Goal: Task Accomplishment & Management: Use online tool/utility

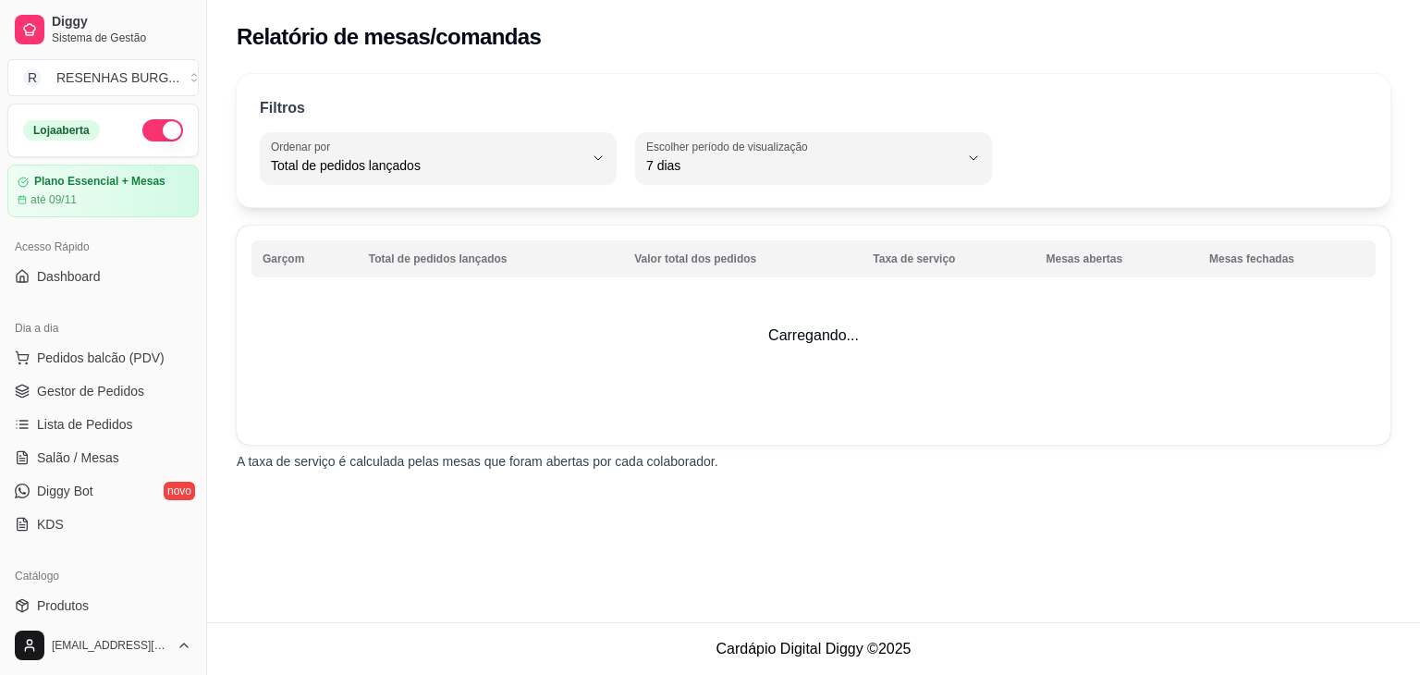
select select "TOTAL_OF_ORDERS"
select select "7"
click at [127, 443] on link "Salão / Mesas" at bounding box center [102, 458] width 191 height 30
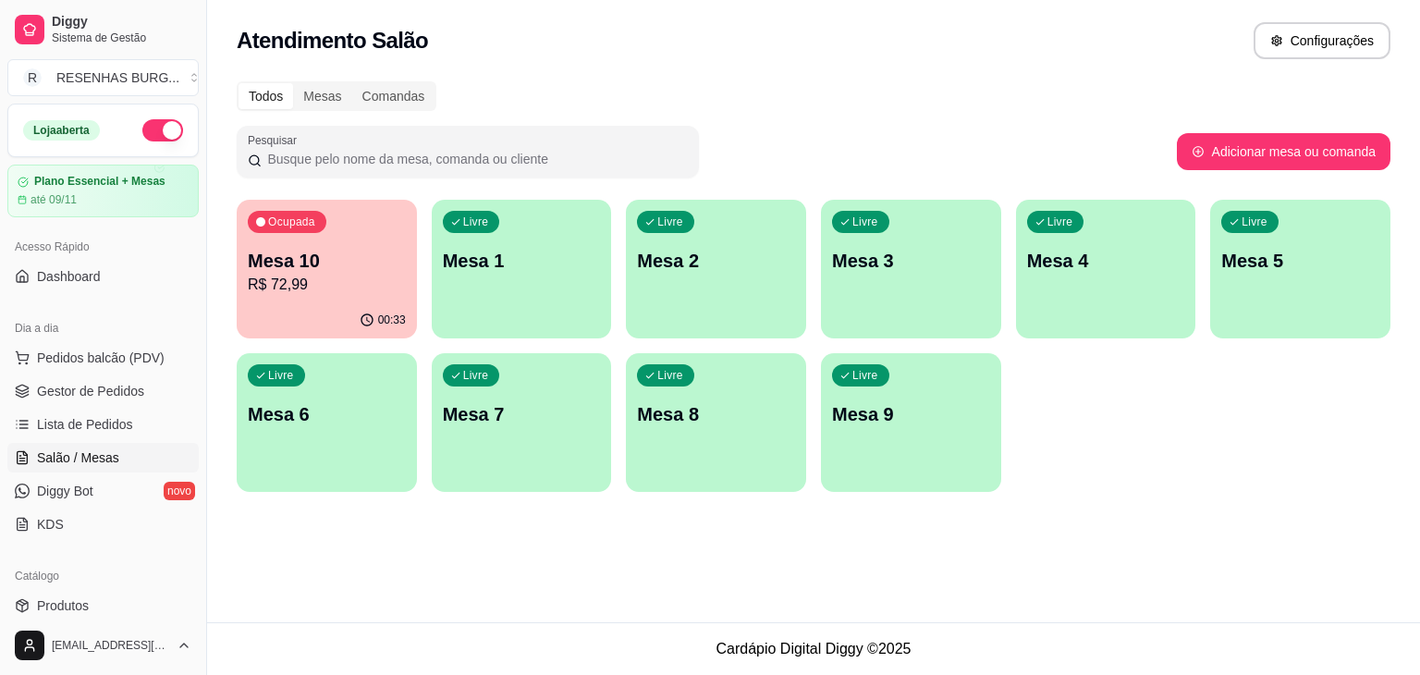
click at [308, 274] on p "R$ 72,99" at bounding box center [327, 285] width 158 height 22
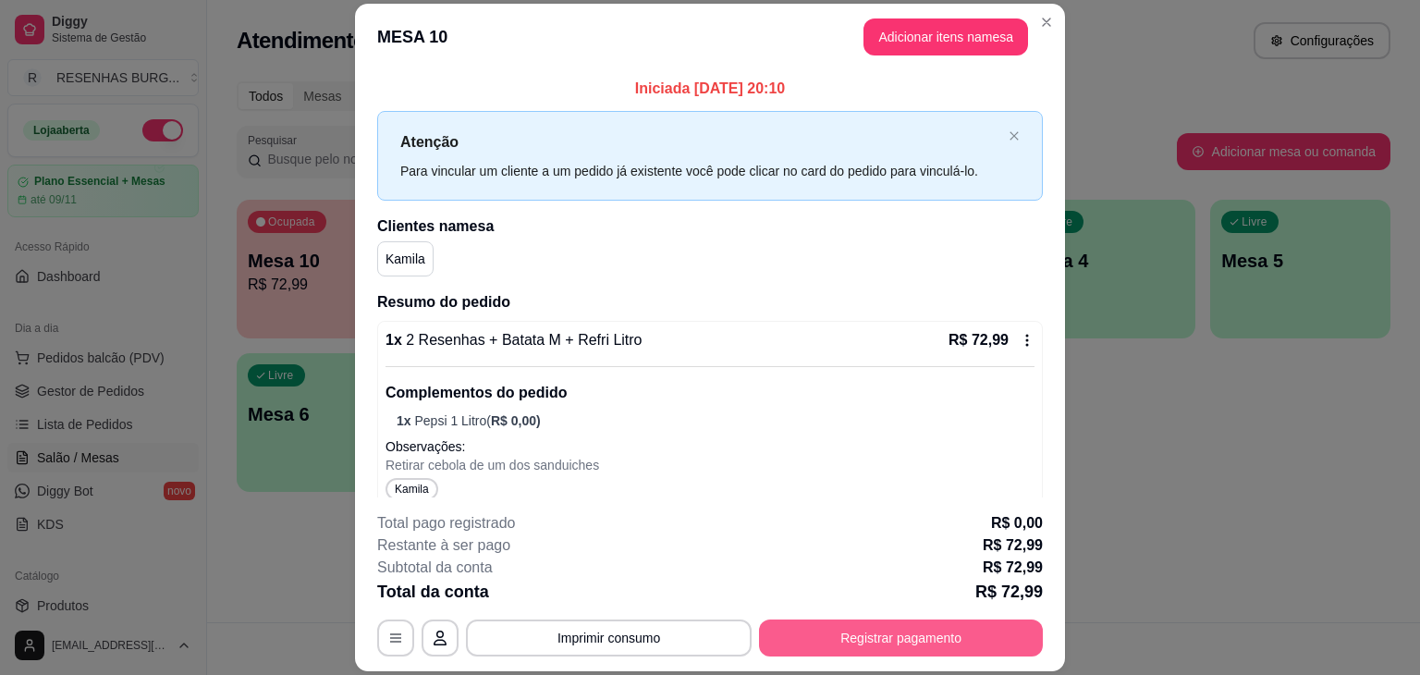
click at [789, 642] on button "Registrar pagamento" at bounding box center [901, 637] width 284 height 37
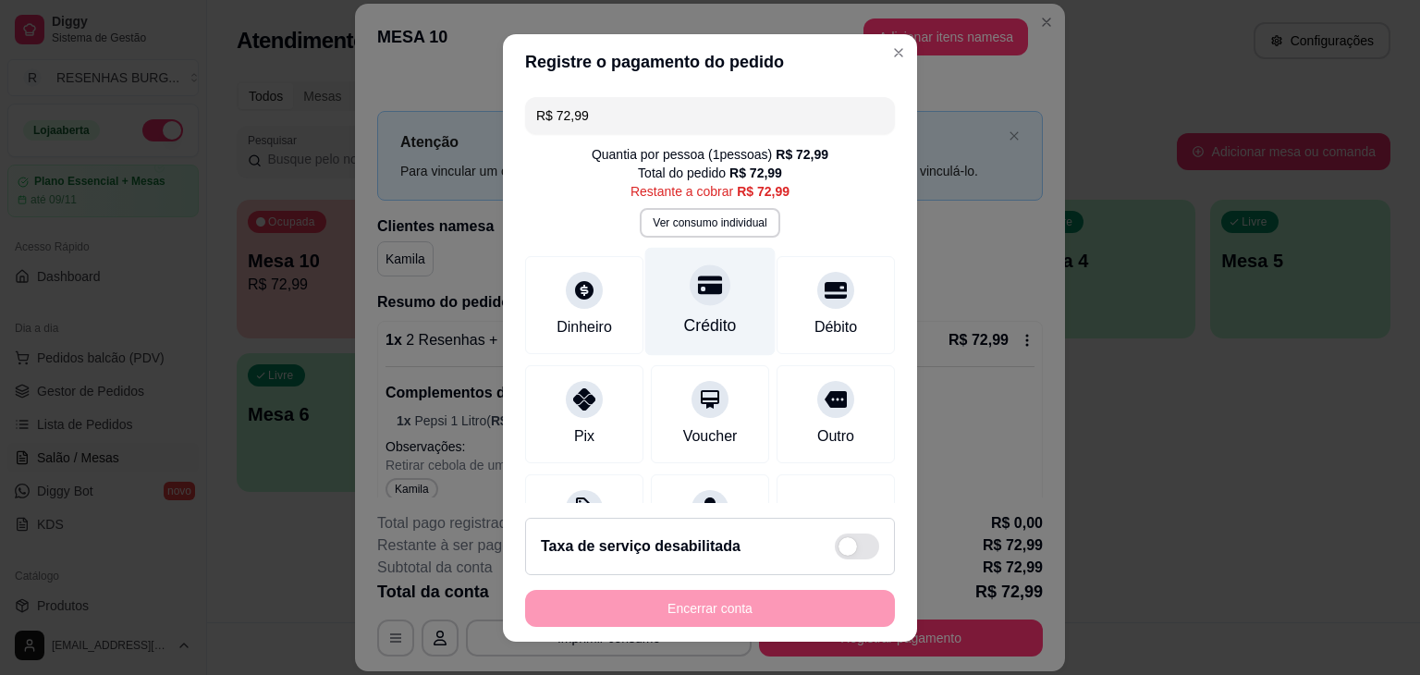
click at [713, 321] on div "Crédito" at bounding box center [710, 325] width 53 height 24
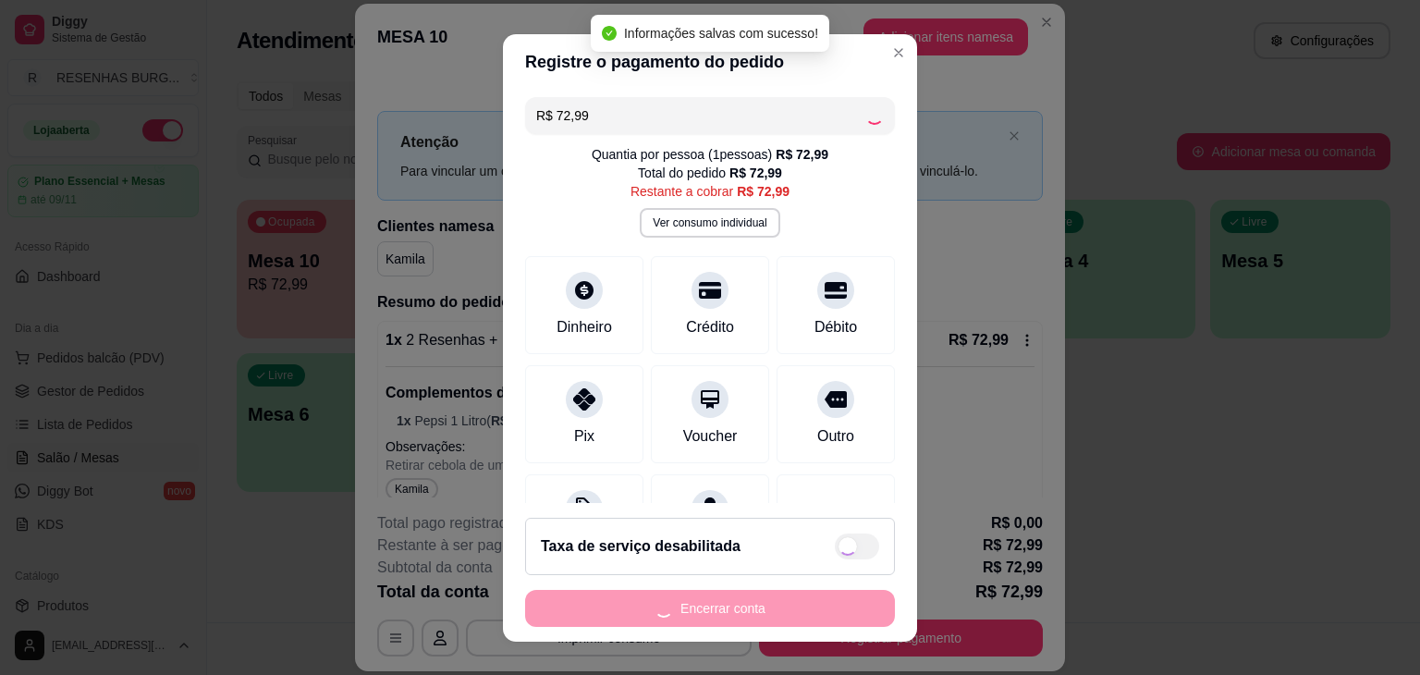
type input "R$ 0,00"
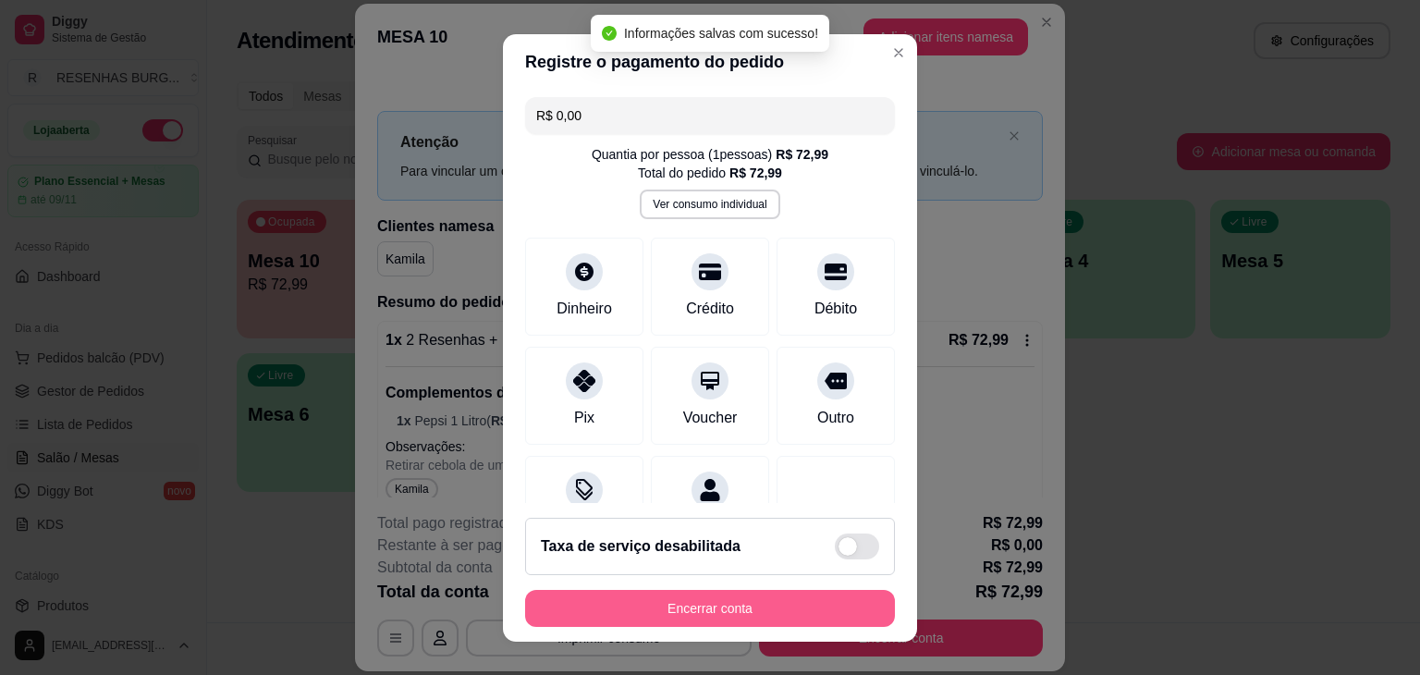
click at [792, 609] on button "Encerrar conta" at bounding box center [710, 608] width 370 height 37
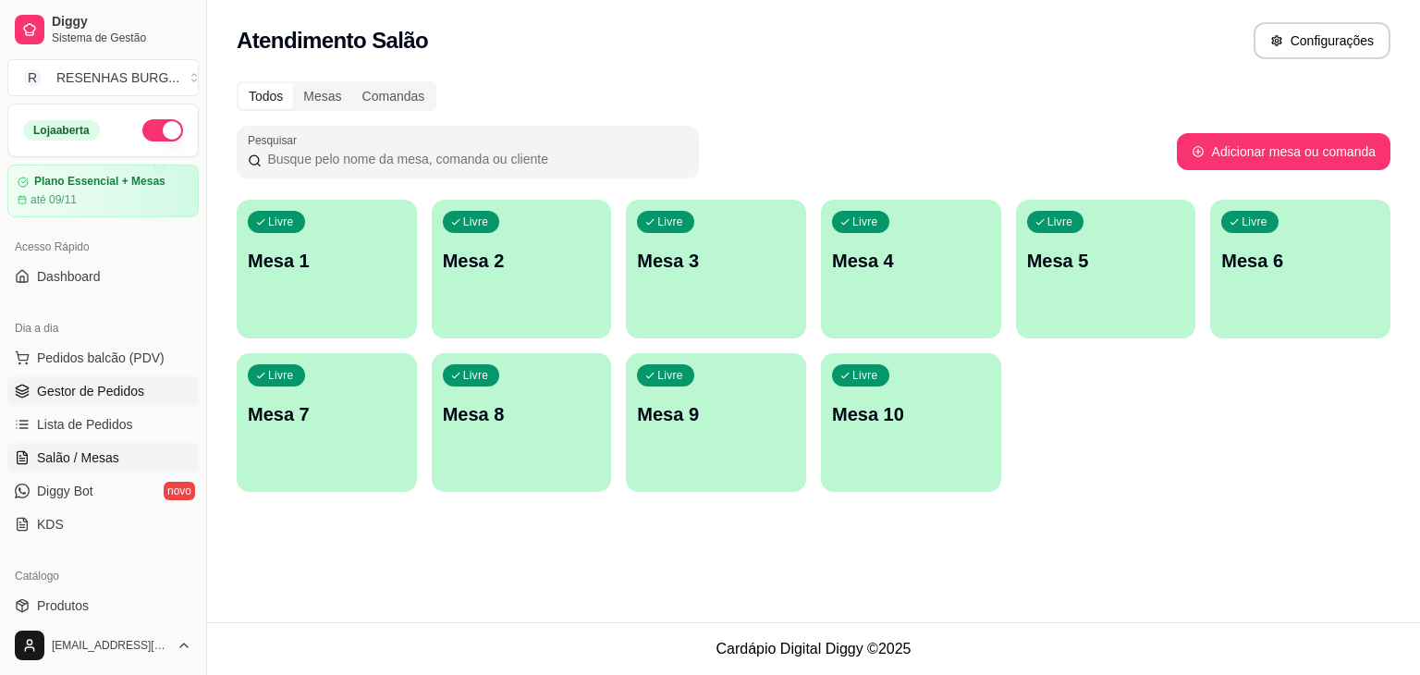
click at [107, 393] on span "Gestor de Pedidos" at bounding box center [90, 391] width 107 height 18
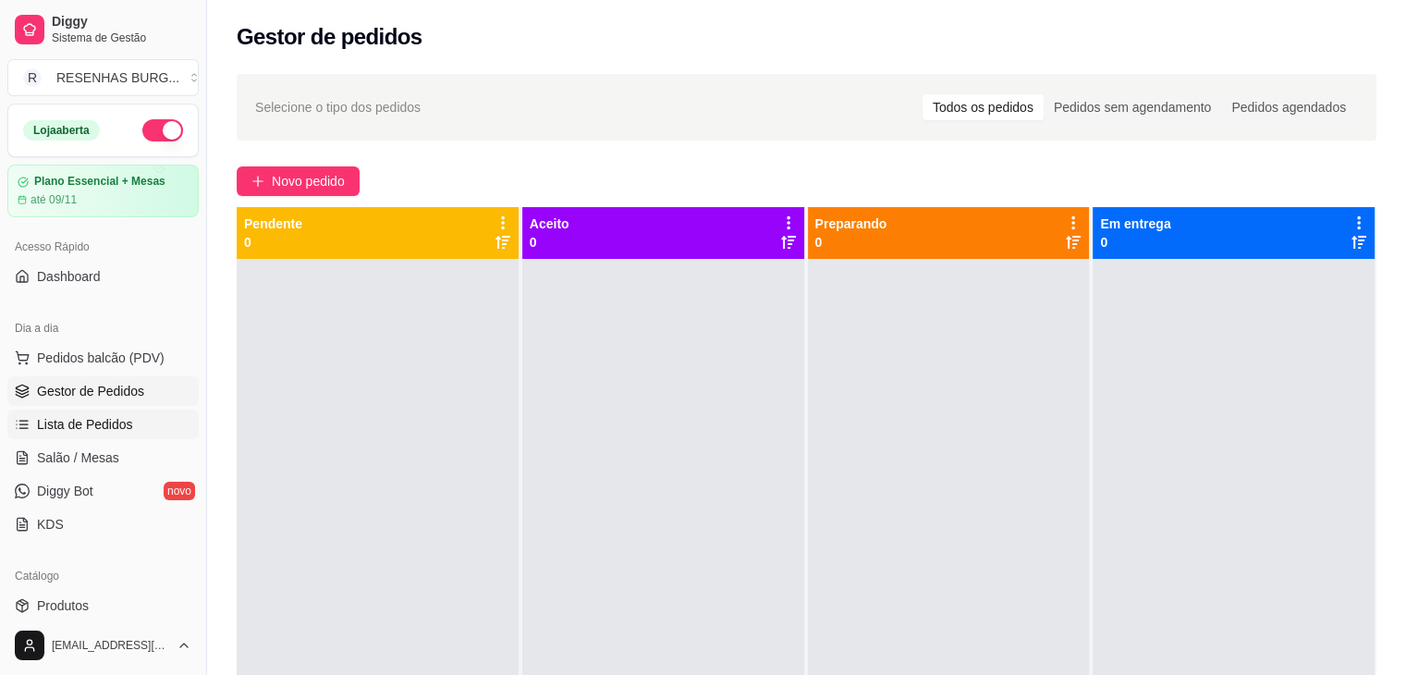
click at [91, 425] on span "Lista de Pedidos" at bounding box center [85, 424] width 96 height 18
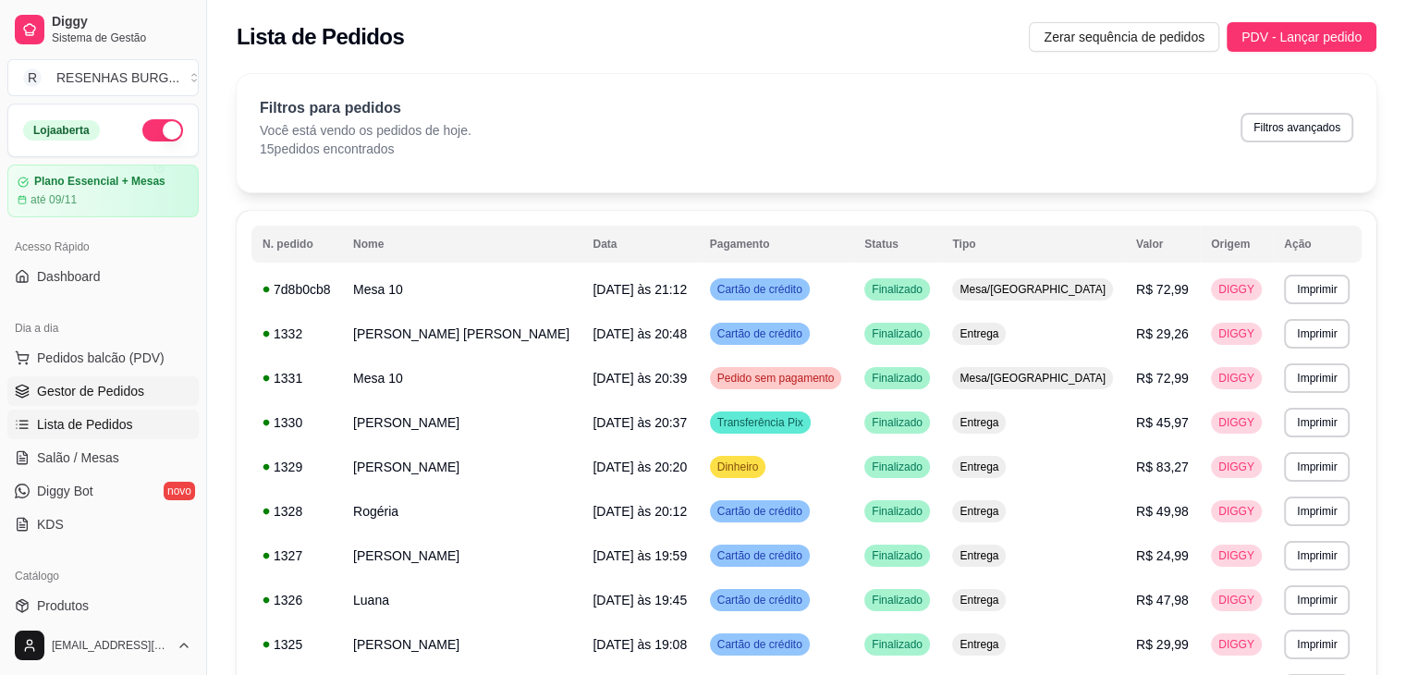
click at [103, 396] on span "Gestor de Pedidos" at bounding box center [90, 391] width 107 height 18
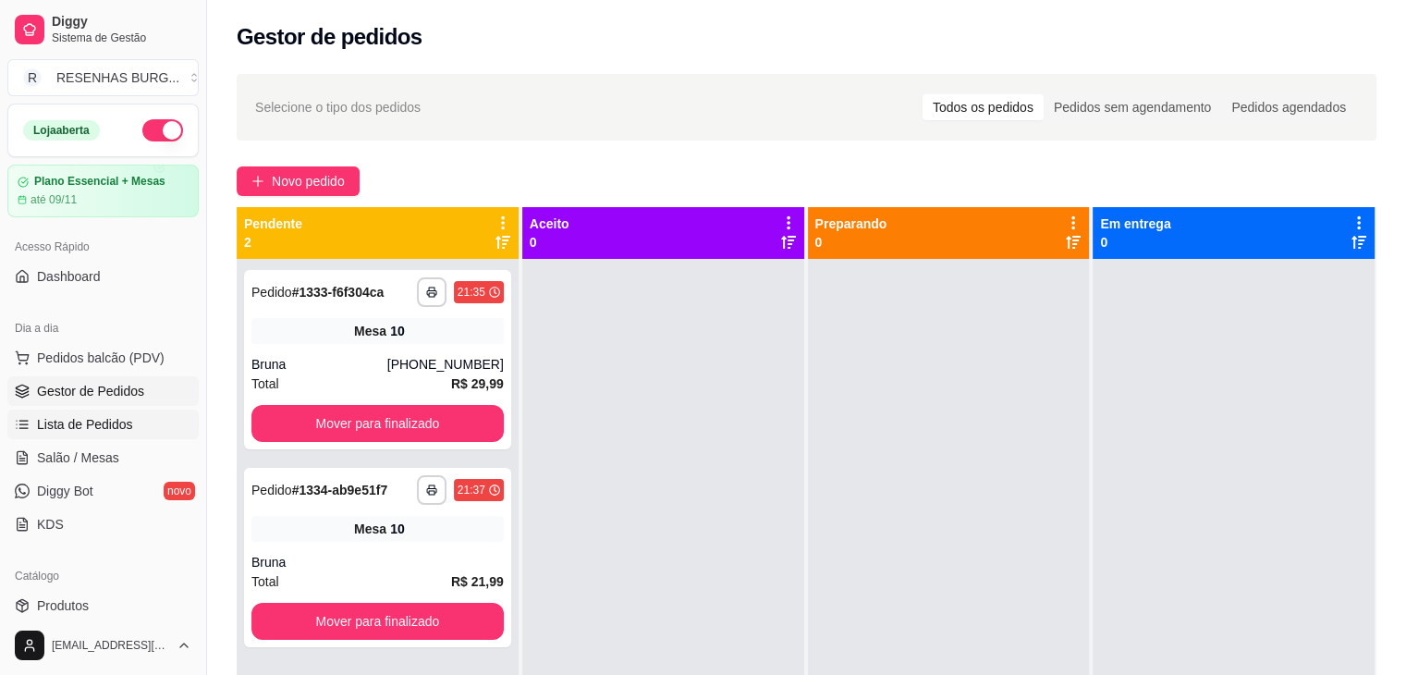
click at [116, 419] on span "Lista de Pedidos" at bounding box center [85, 424] width 96 height 18
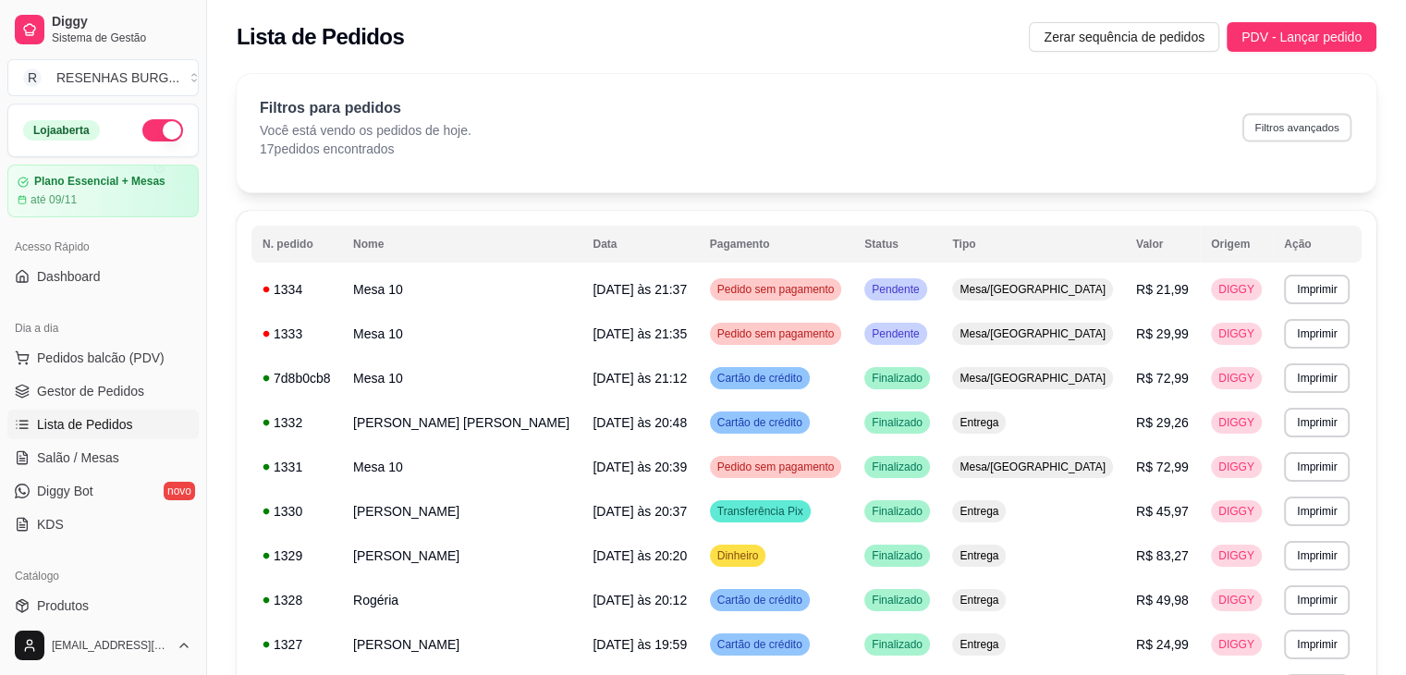
click at [1286, 114] on button "Filtros avançados" at bounding box center [1296, 127] width 109 height 29
select select "0"
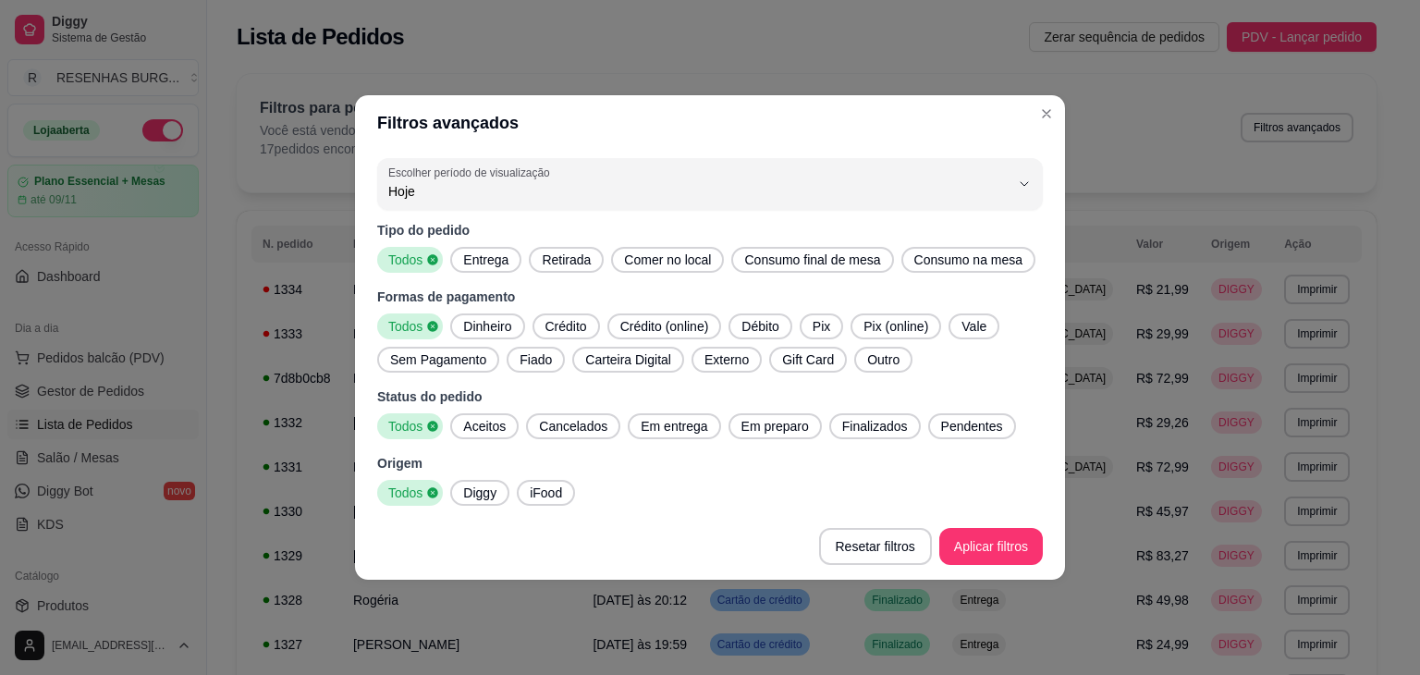
click at [499, 262] on span "Entrega" at bounding box center [486, 259] width 60 height 18
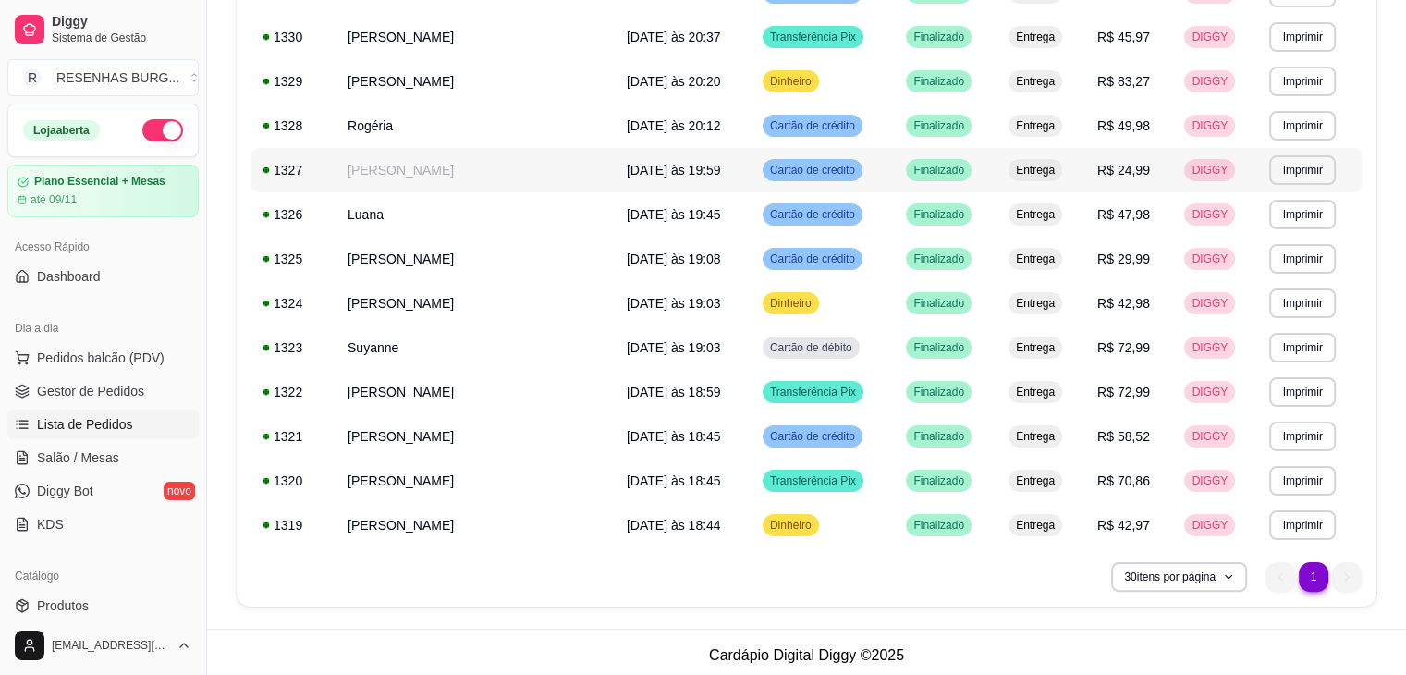
scroll to position [303, 0]
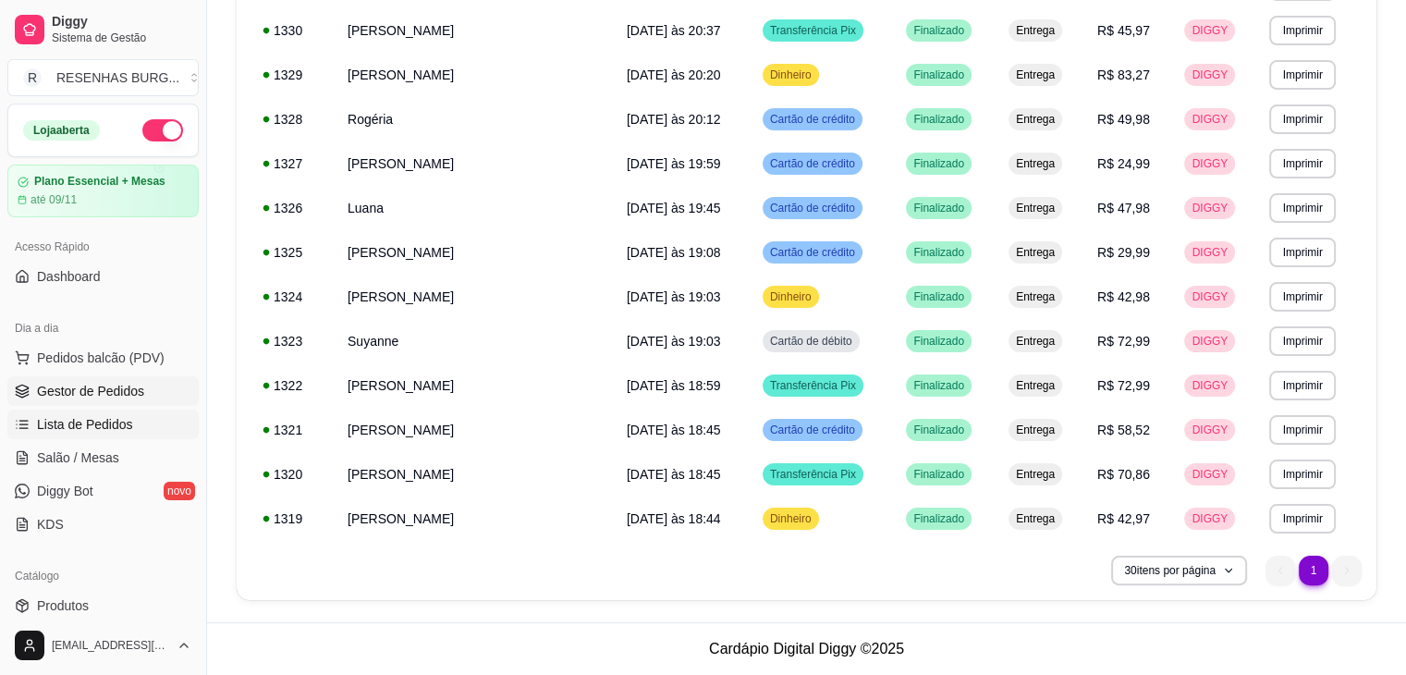
click at [68, 387] on span "Gestor de Pedidos" at bounding box center [90, 391] width 107 height 18
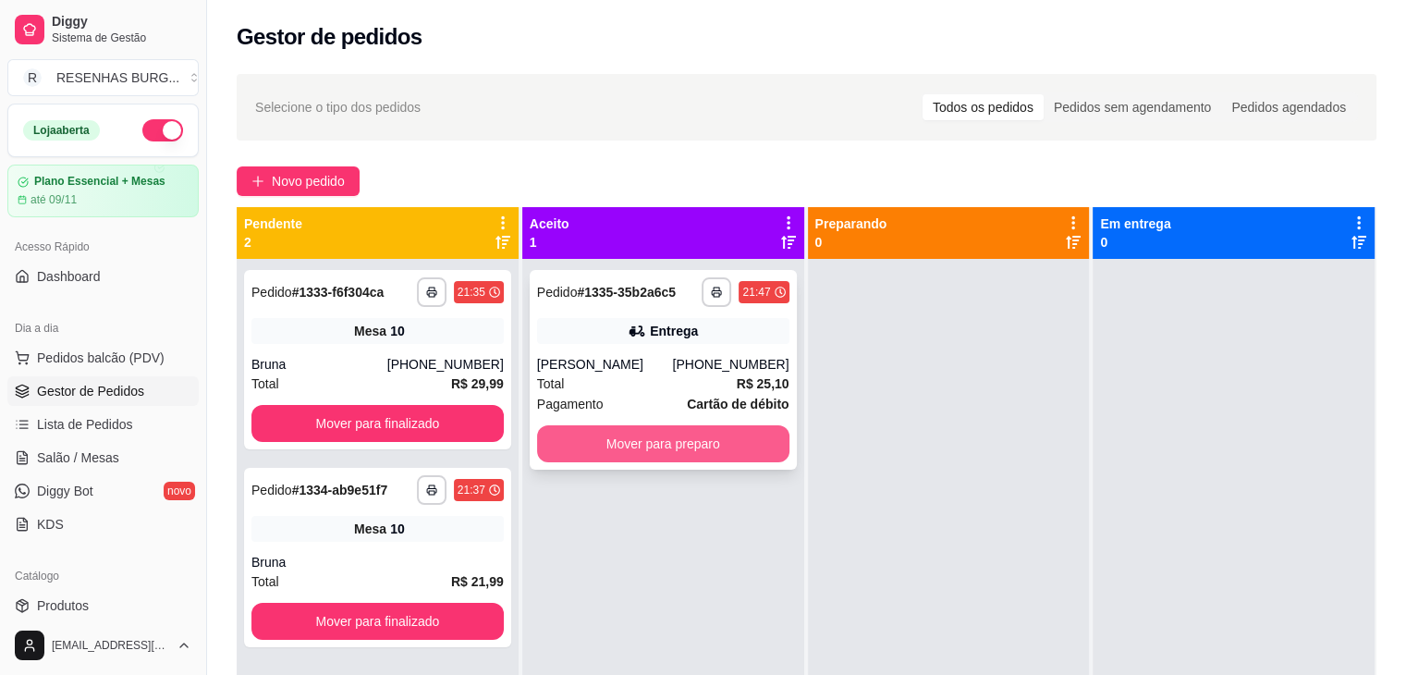
click at [633, 447] on button "Mover para preparo" at bounding box center [663, 443] width 252 height 37
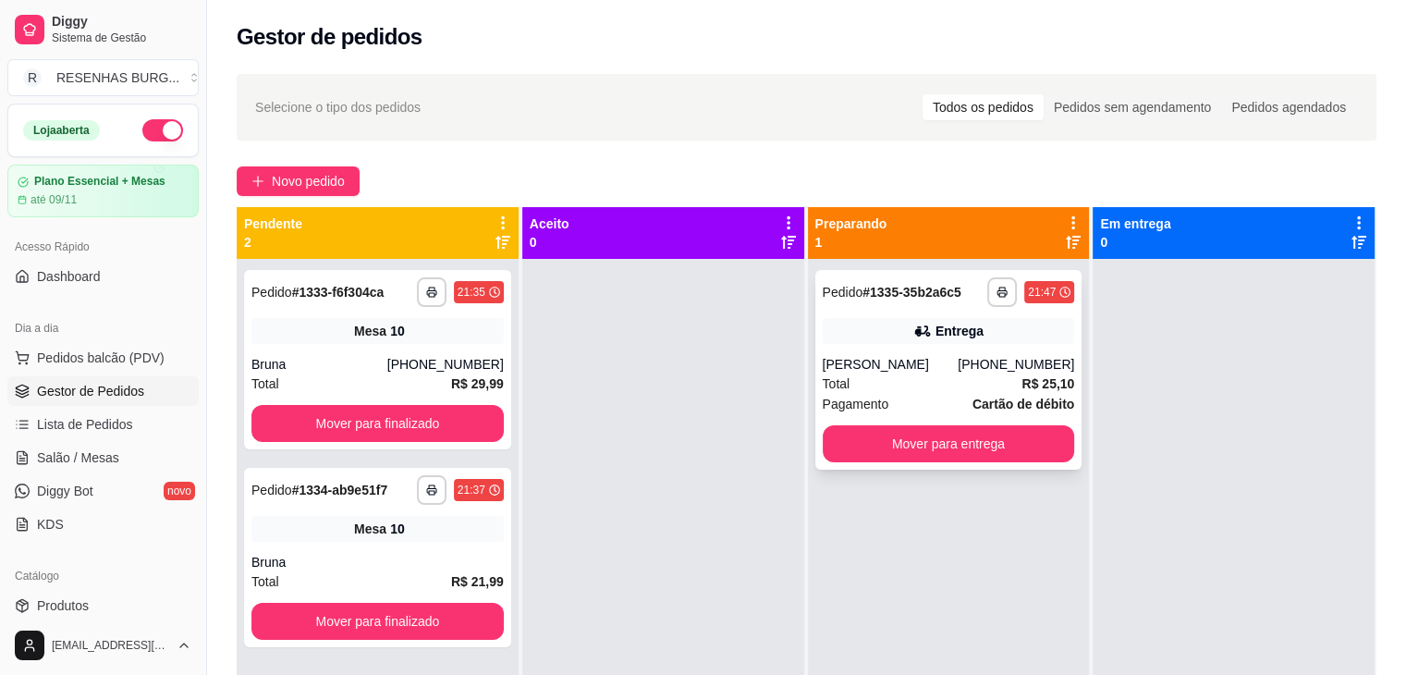
click at [880, 372] on div "[PERSON_NAME]" at bounding box center [891, 364] width 136 height 18
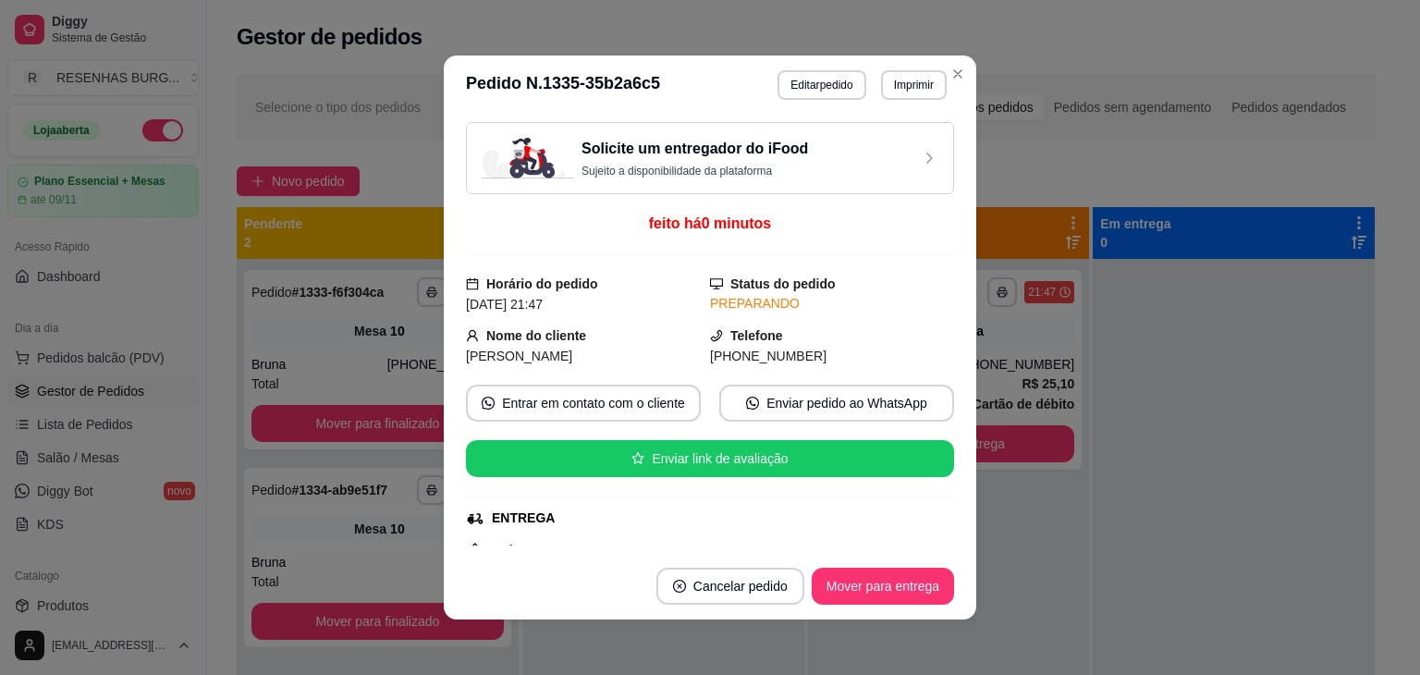
scroll to position [185, 0]
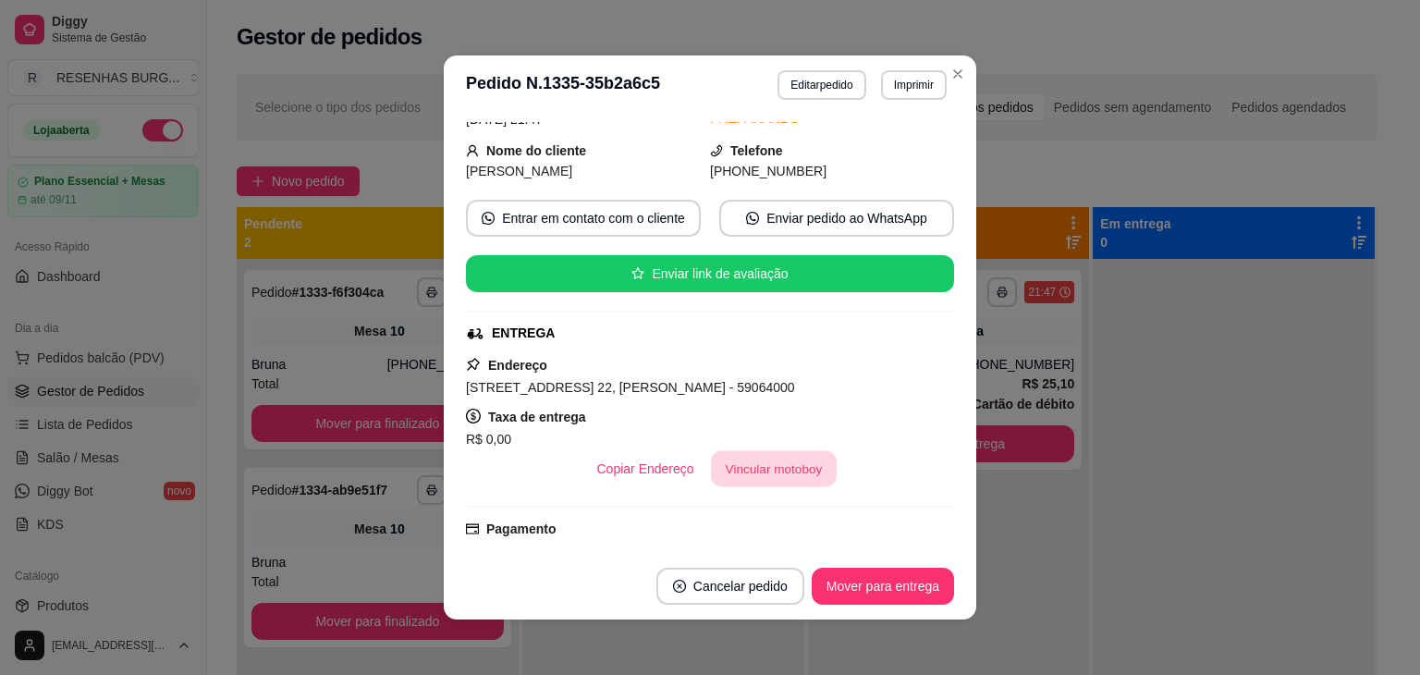
click at [773, 476] on button "Vincular motoboy" at bounding box center [774, 469] width 126 height 36
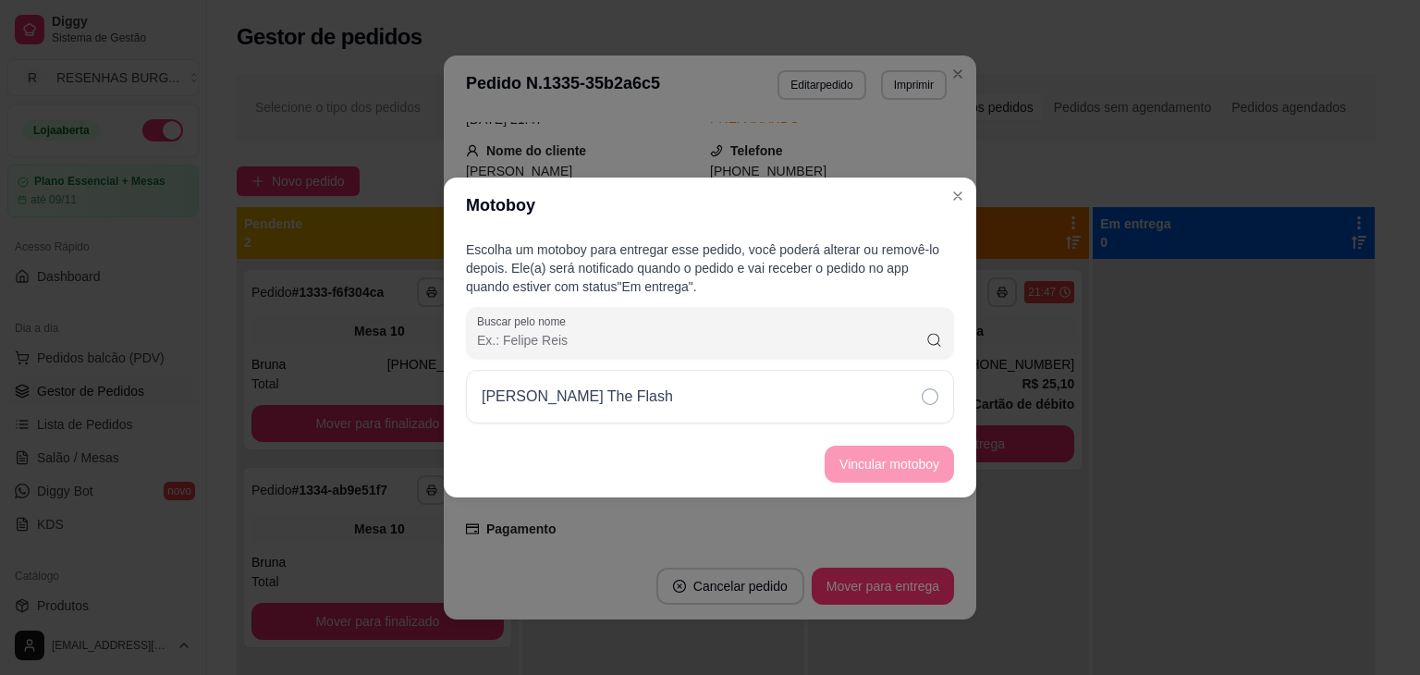
click at [872, 398] on div "[PERSON_NAME] The Flash" at bounding box center [710, 397] width 488 height 54
click at [914, 470] on button "Vincular motoboy" at bounding box center [888, 463] width 129 height 37
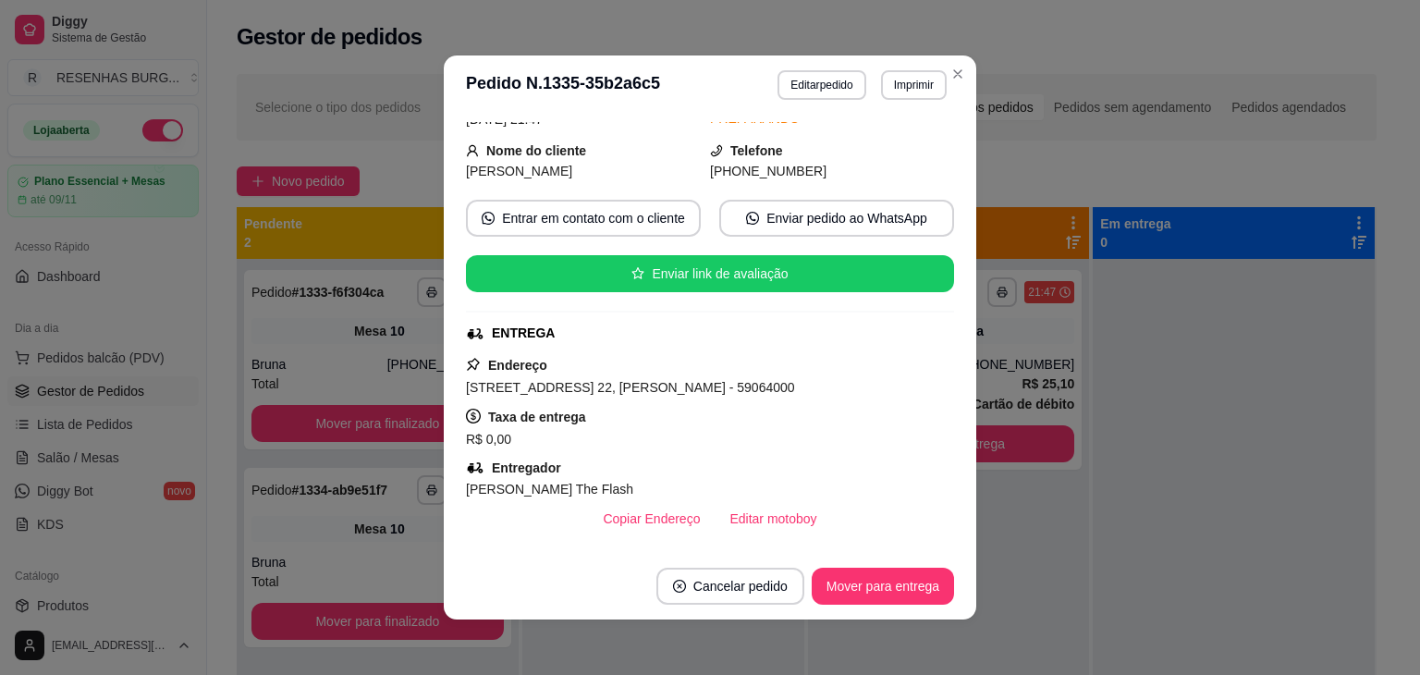
scroll to position [94, 0]
click at [889, 591] on button "Mover para entrega" at bounding box center [882, 585] width 142 height 37
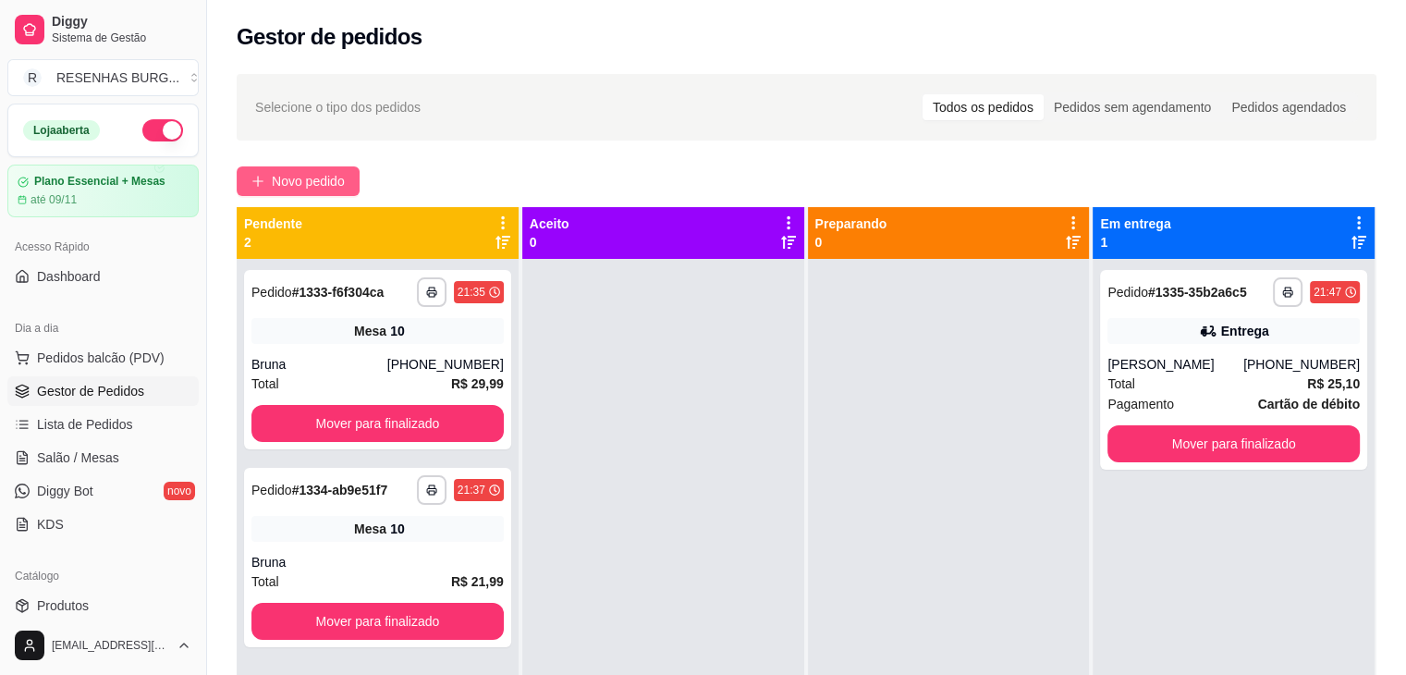
click at [285, 193] on button "Novo pedido" at bounding box center [298, 181] width 123 height 30
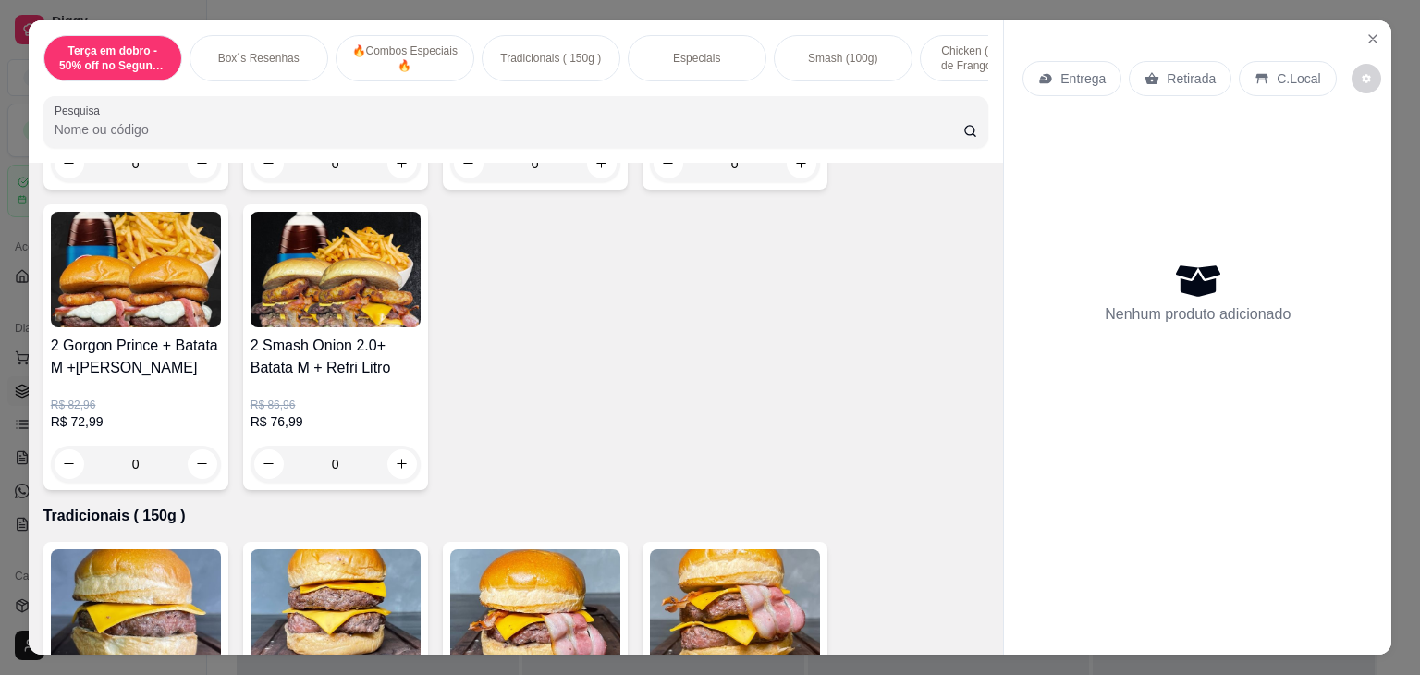
scroll to position [1294, 0]
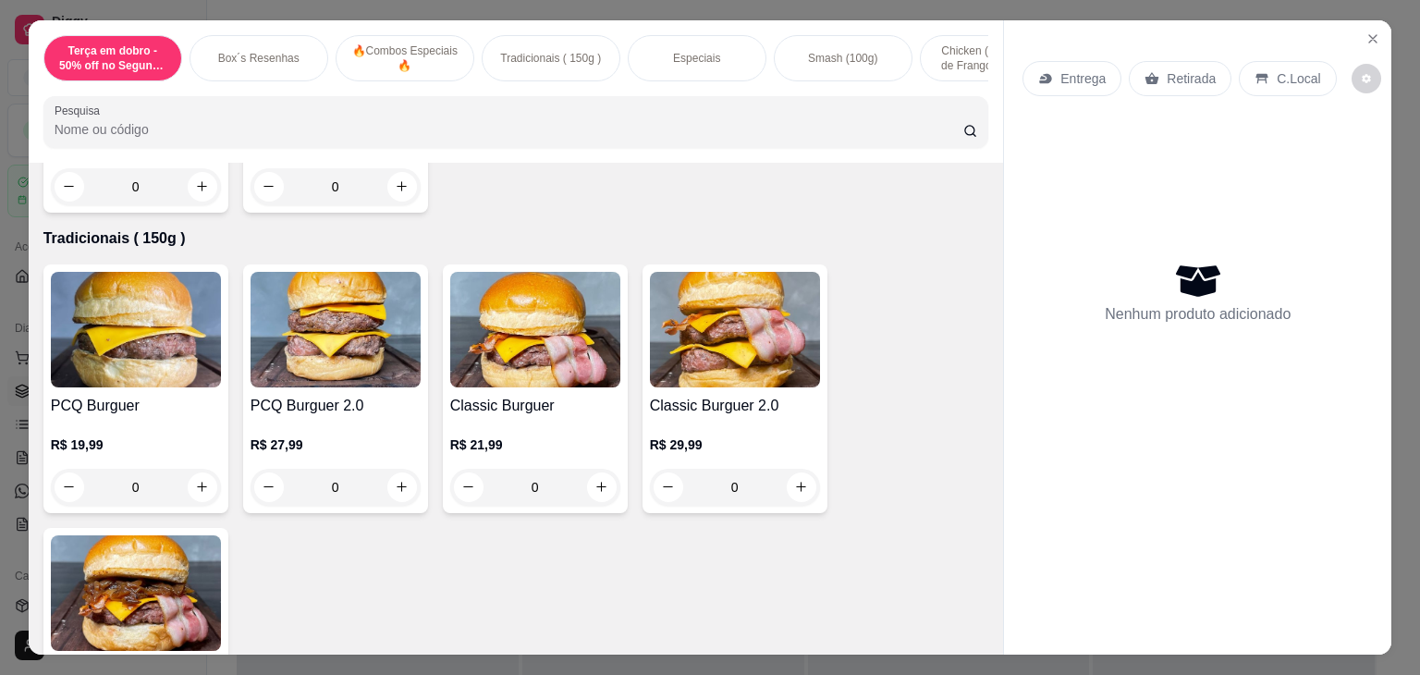
click at [593, 487] on div "0" at bounding box center [535, 487] width 170 height 37
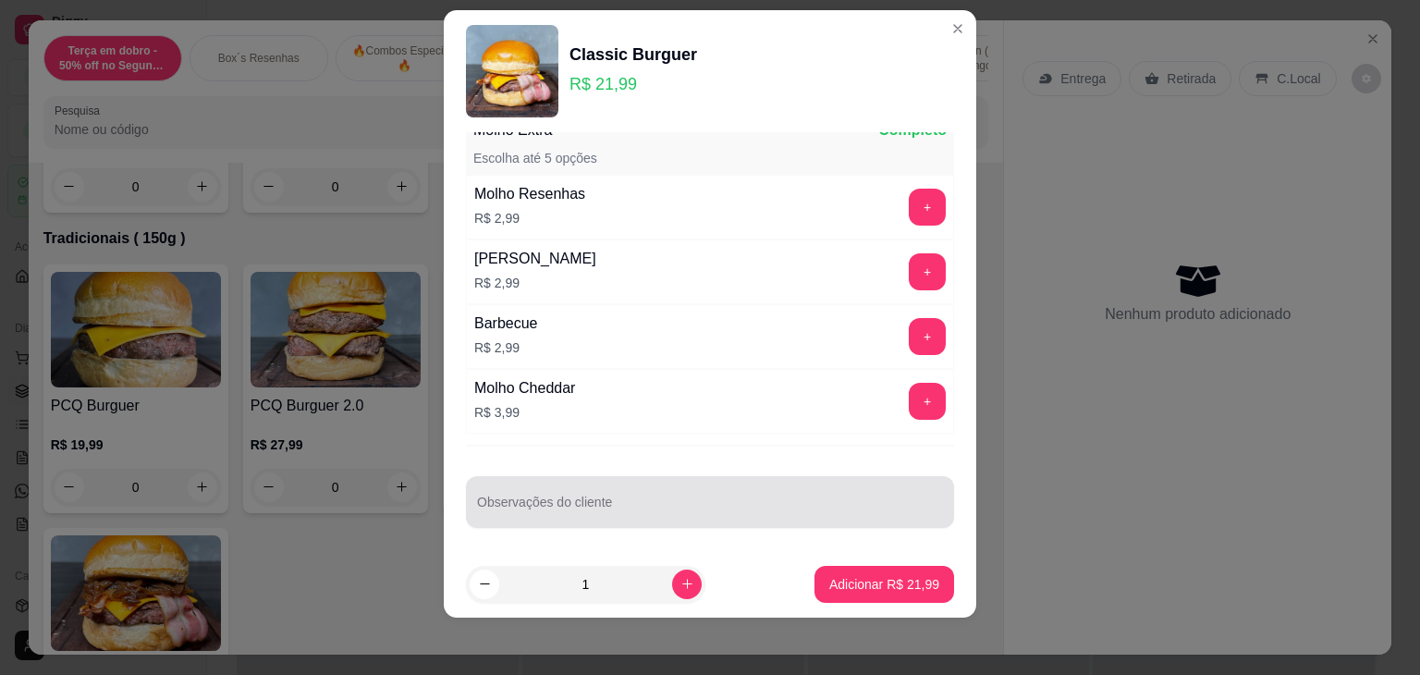
scroll to position [25, 0]
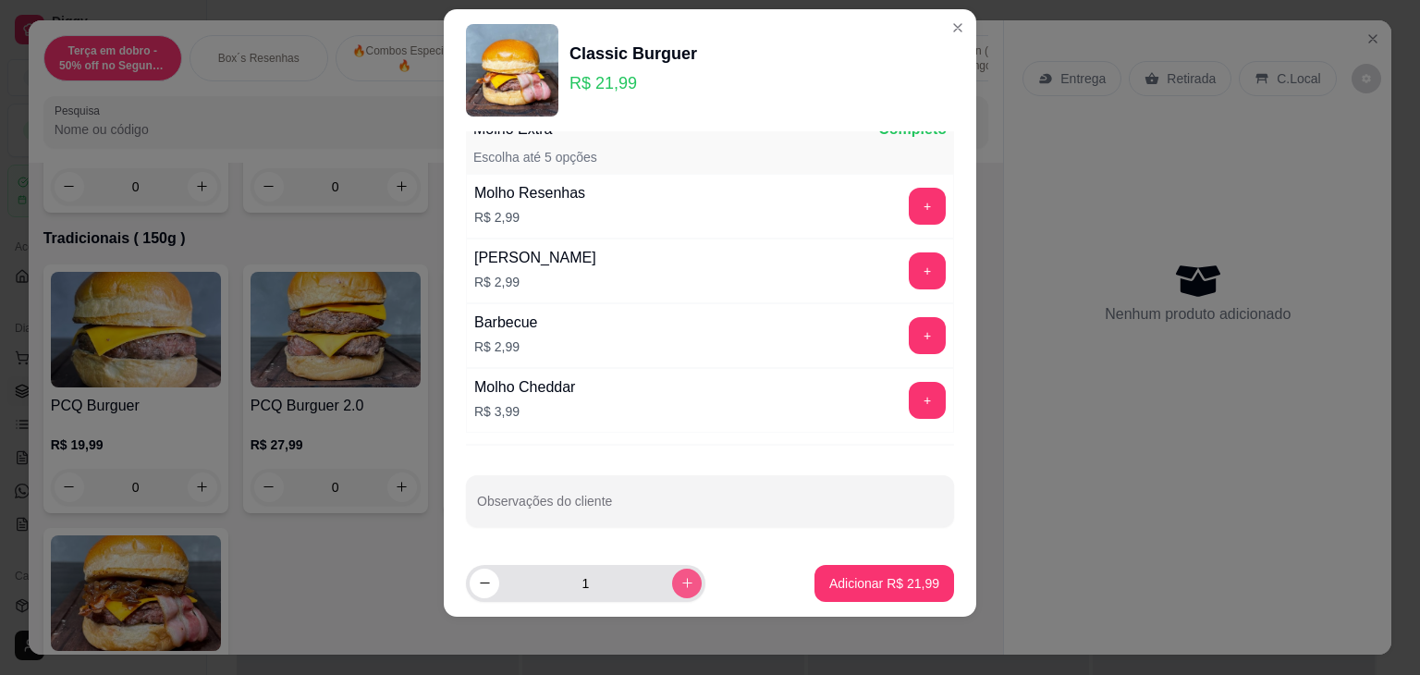
click at [680, 587] on icon "increase-product-quantity" at bounding box center [687, 583] width 14 height 14
type input "2"
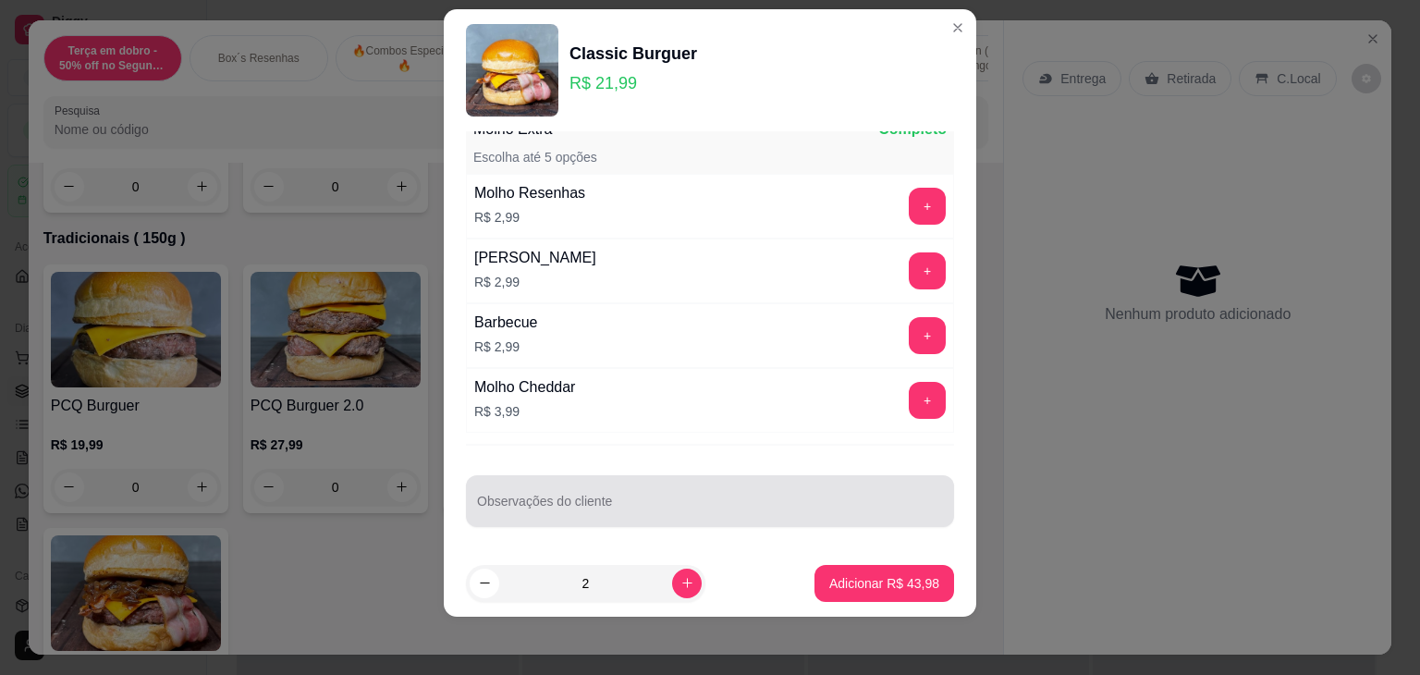
click at [650, 486] on div at bounding box center [710, 500] width 466 height 37
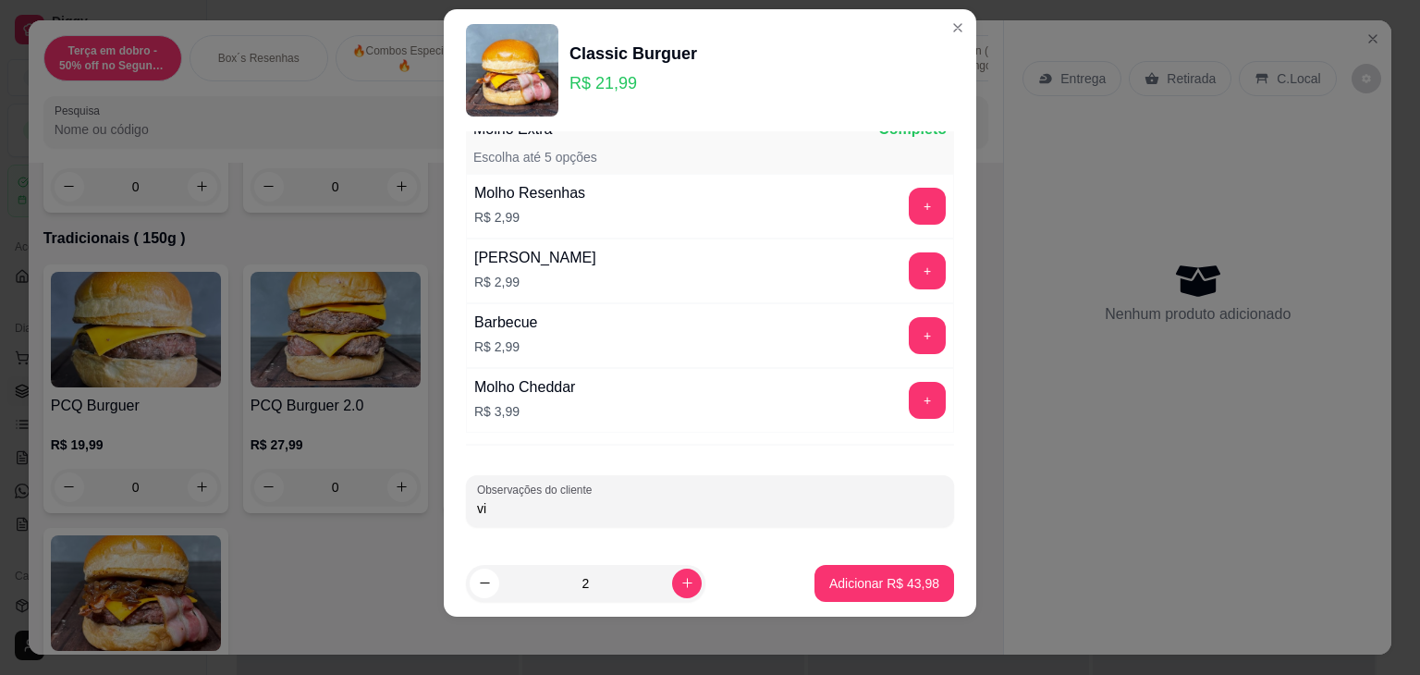
type input "v"
type input "VIAGEM"
click at [869, 589] on p "Adicionar R$ 43,98" at bounding box center [884, 583] width 110 height 18
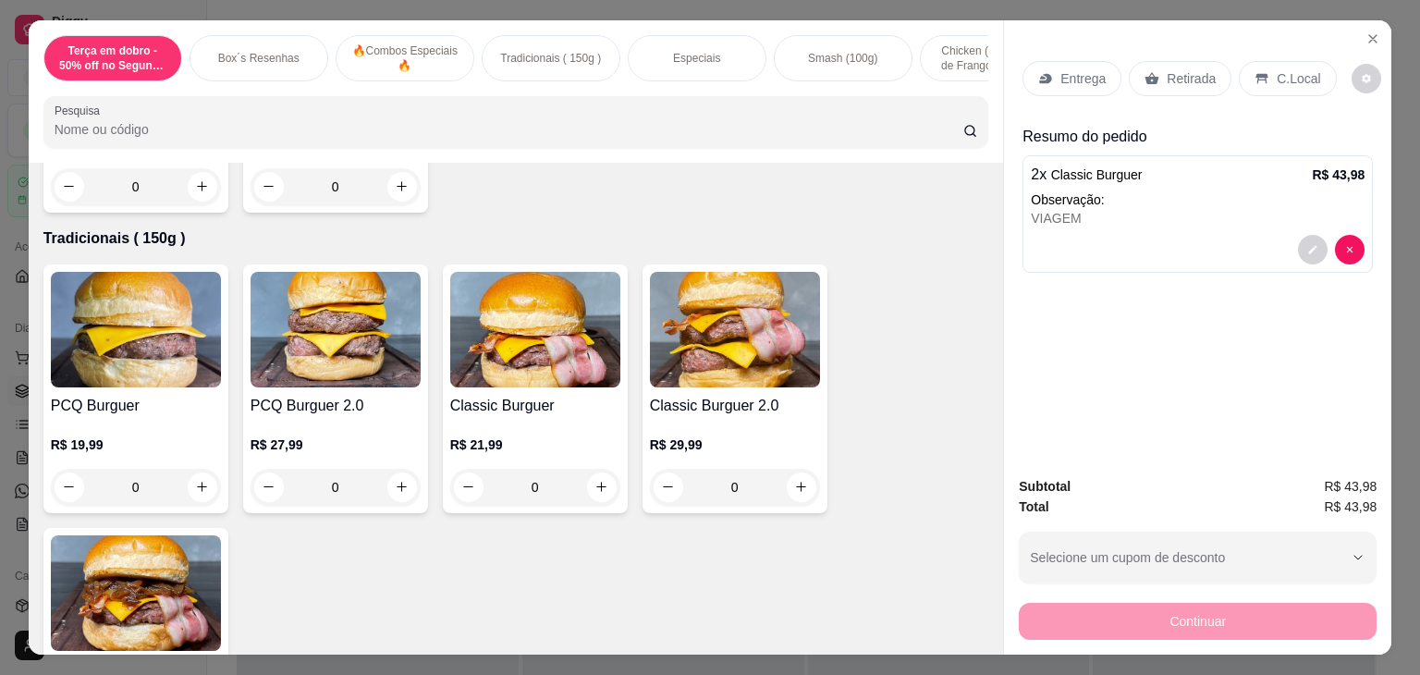
click at [1166, 72] on p "Retirada" at bounding box center [1190, 78] width 49 height 18
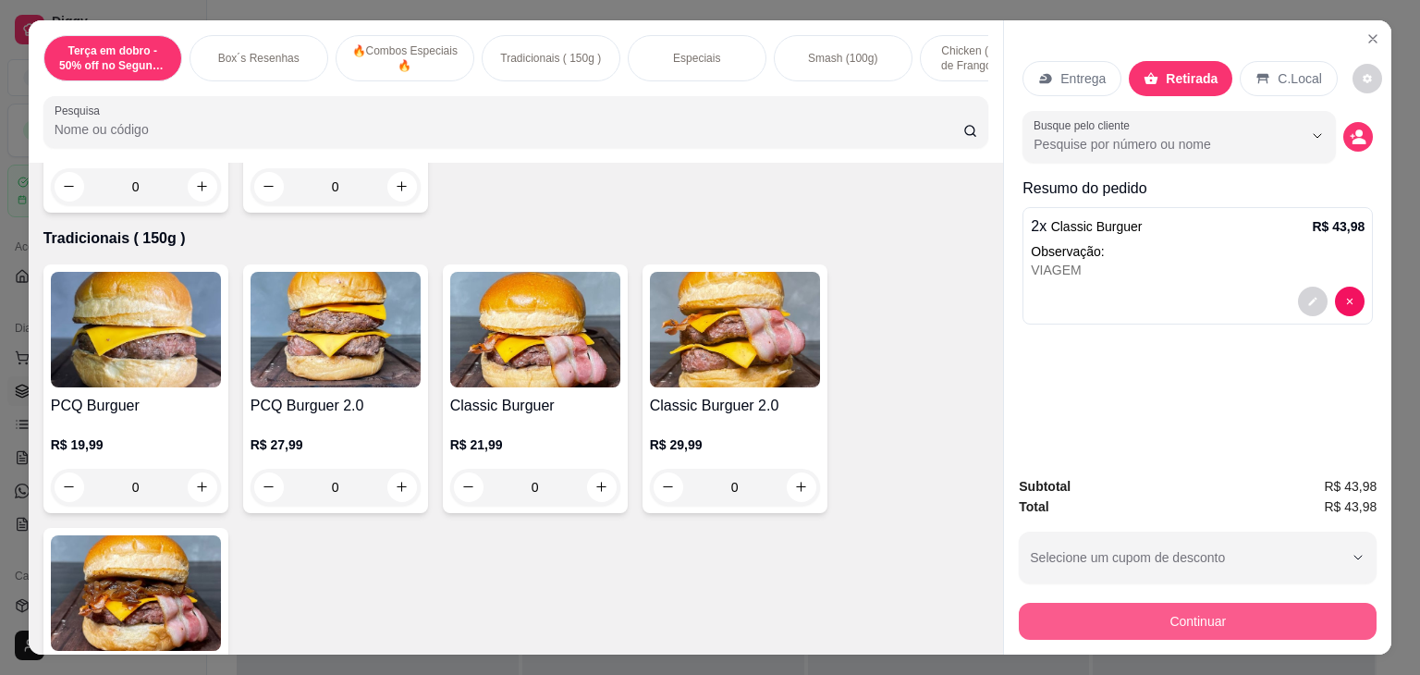
click at [1202, 622] on button "Continuar" at bounding box center [1197, 621] width 358 height 37
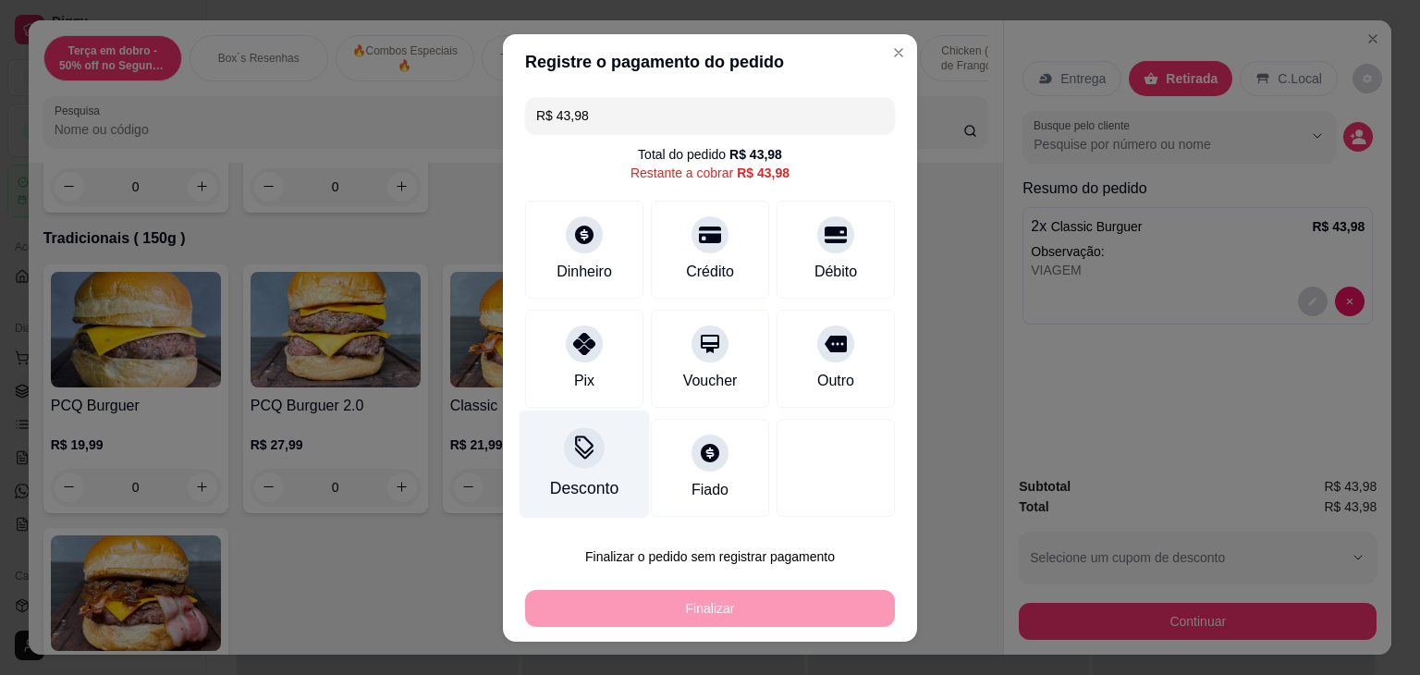
click at [573, 457] on icon at bounding box center [584, 447] width 24 height 24
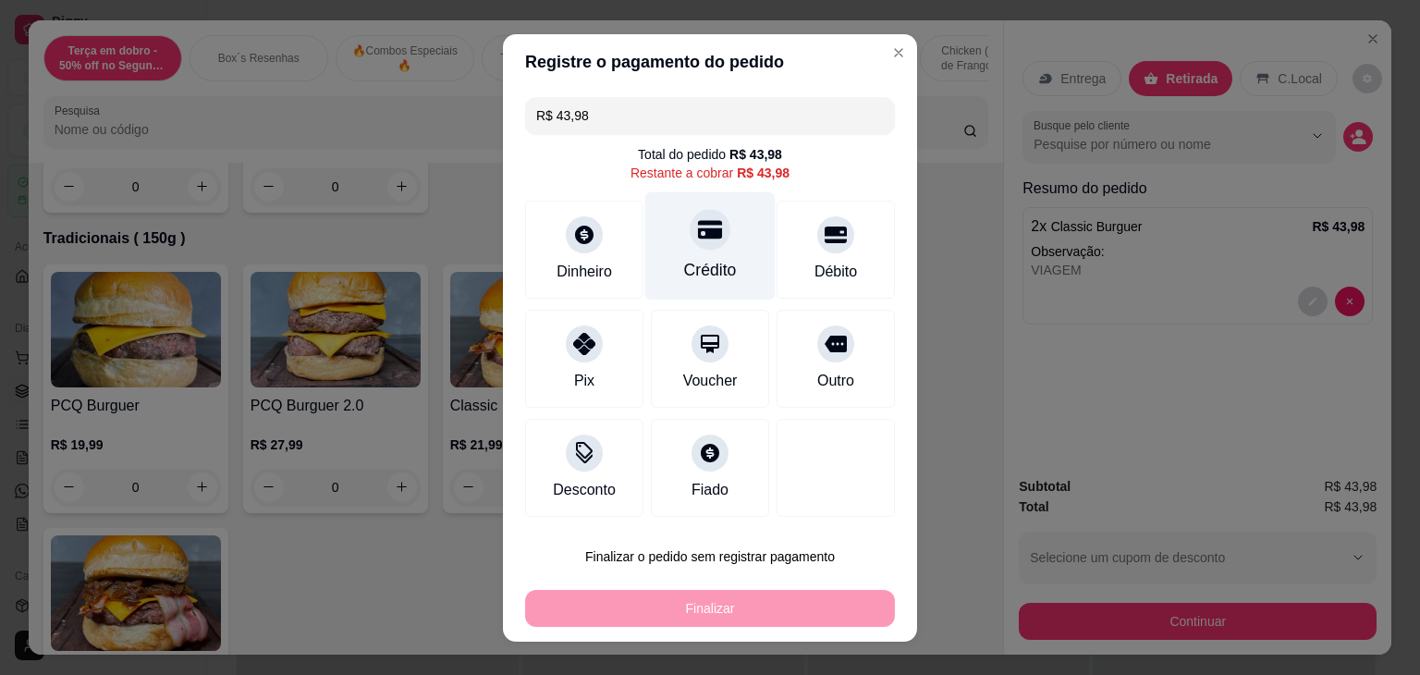
drag, startPoint x: 678, startPoint y: 229, endPoint x: 688, endPoint y: 272, distance: 43.5
click at [689, 230] on div at bounding box center [709, 229] width 41 height 41
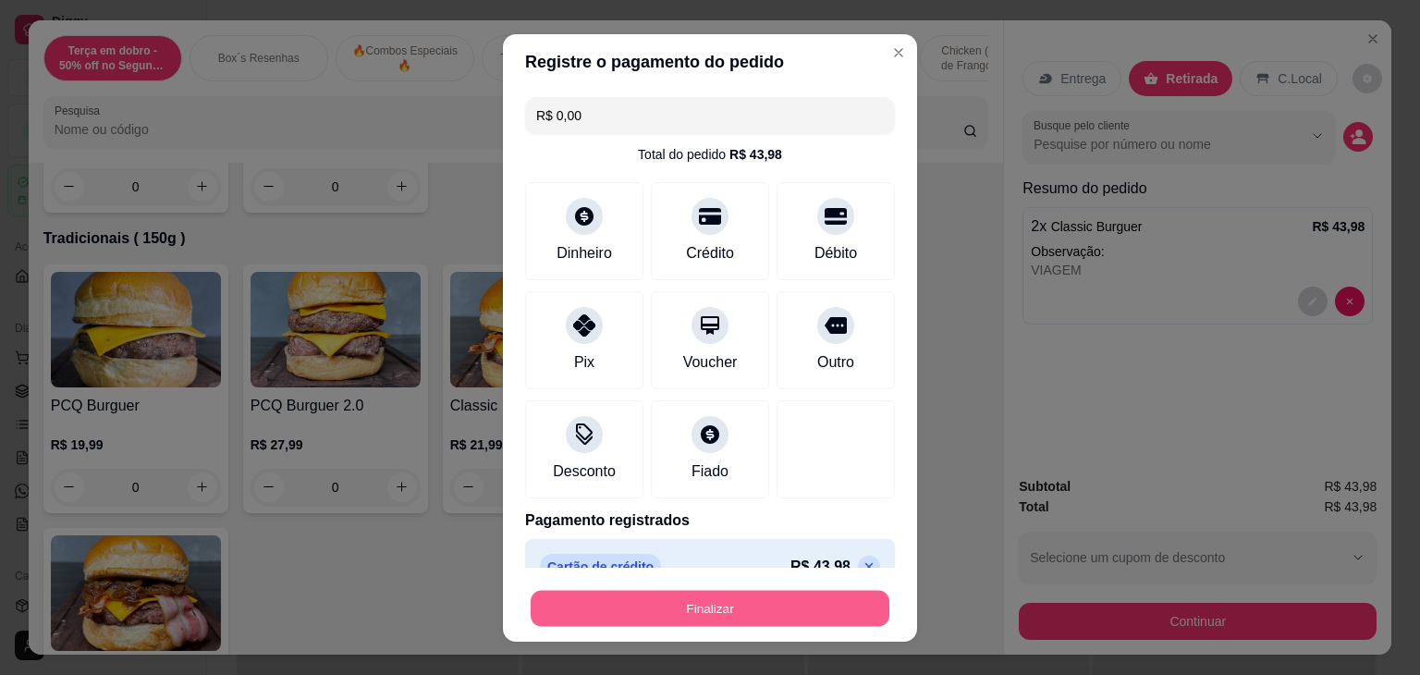
click at [721, 604] on button "Finalizar" at bounding box center [709, 608] width 359 height 36
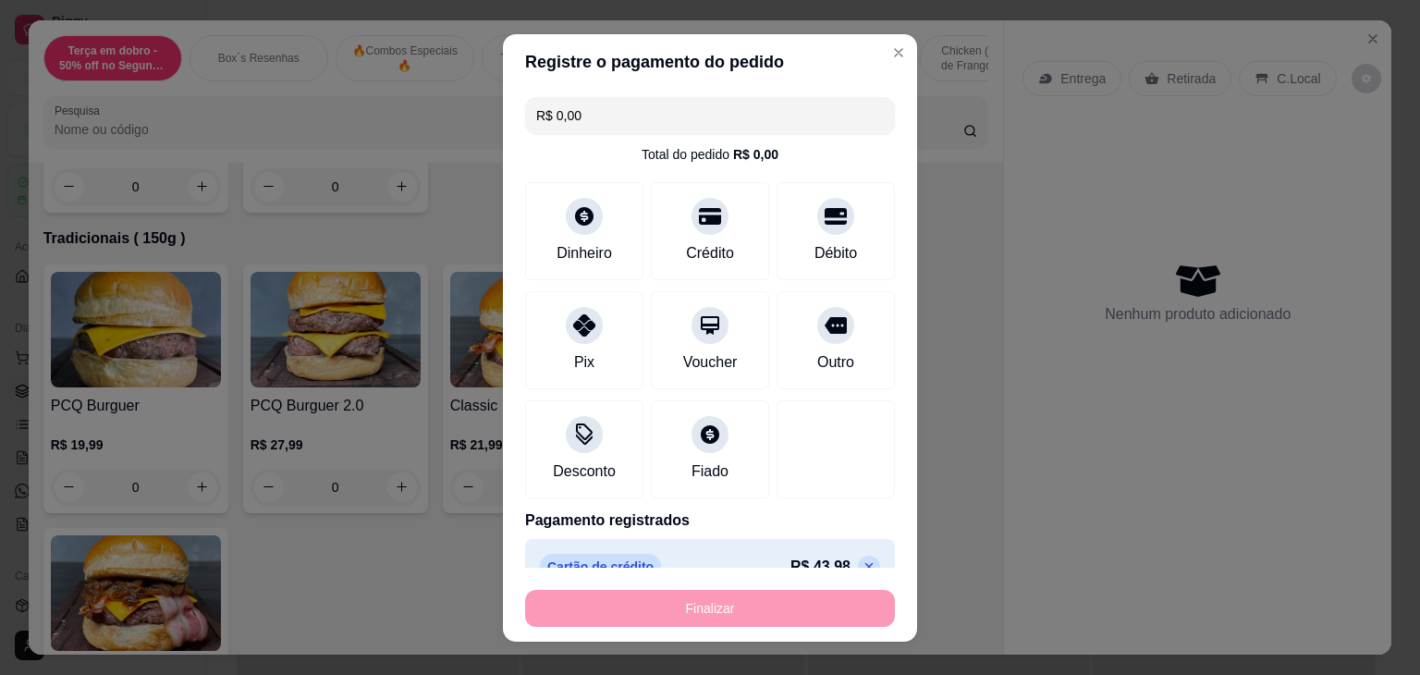
type input "-R$ 43,98"
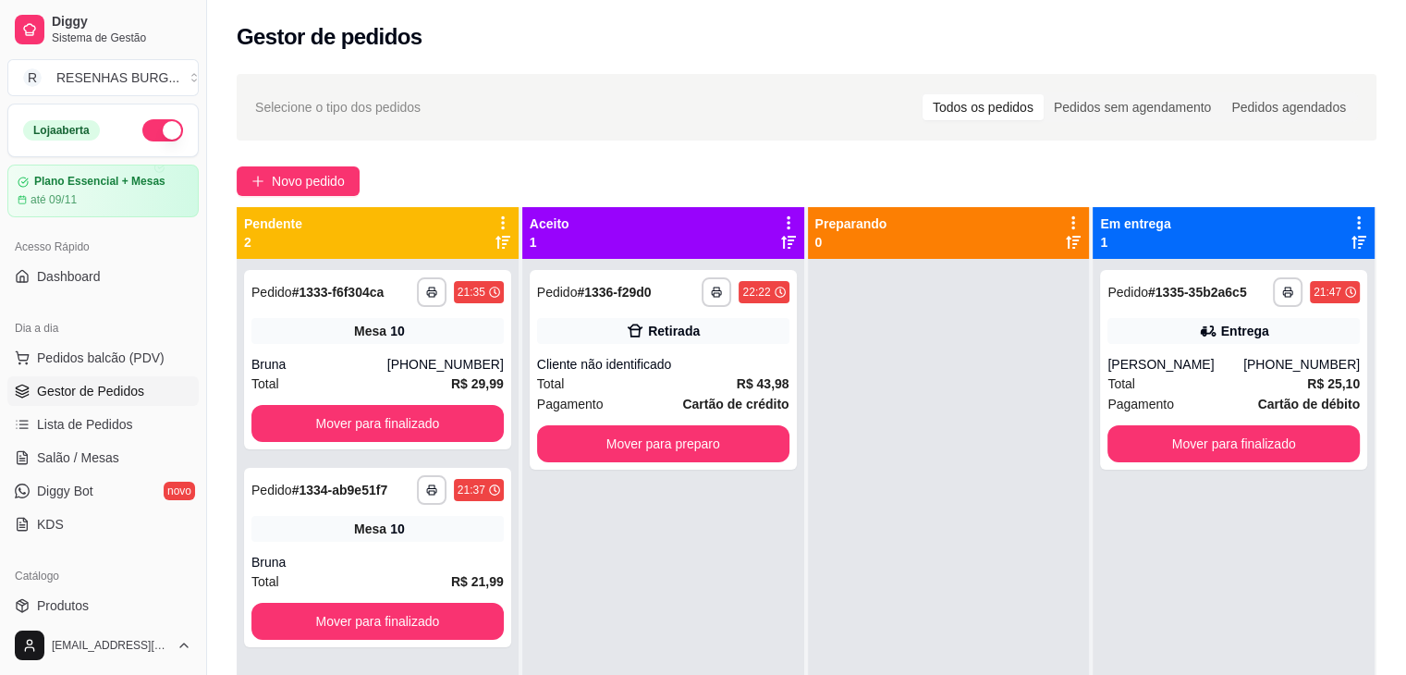
drag, startPoint x: 904, startPoint y: 493, endPoint x: 862, endPoint y: 469, distance: 47.6
click at [904, 493] on div at bounding box center [949, 596] width 282 height 675
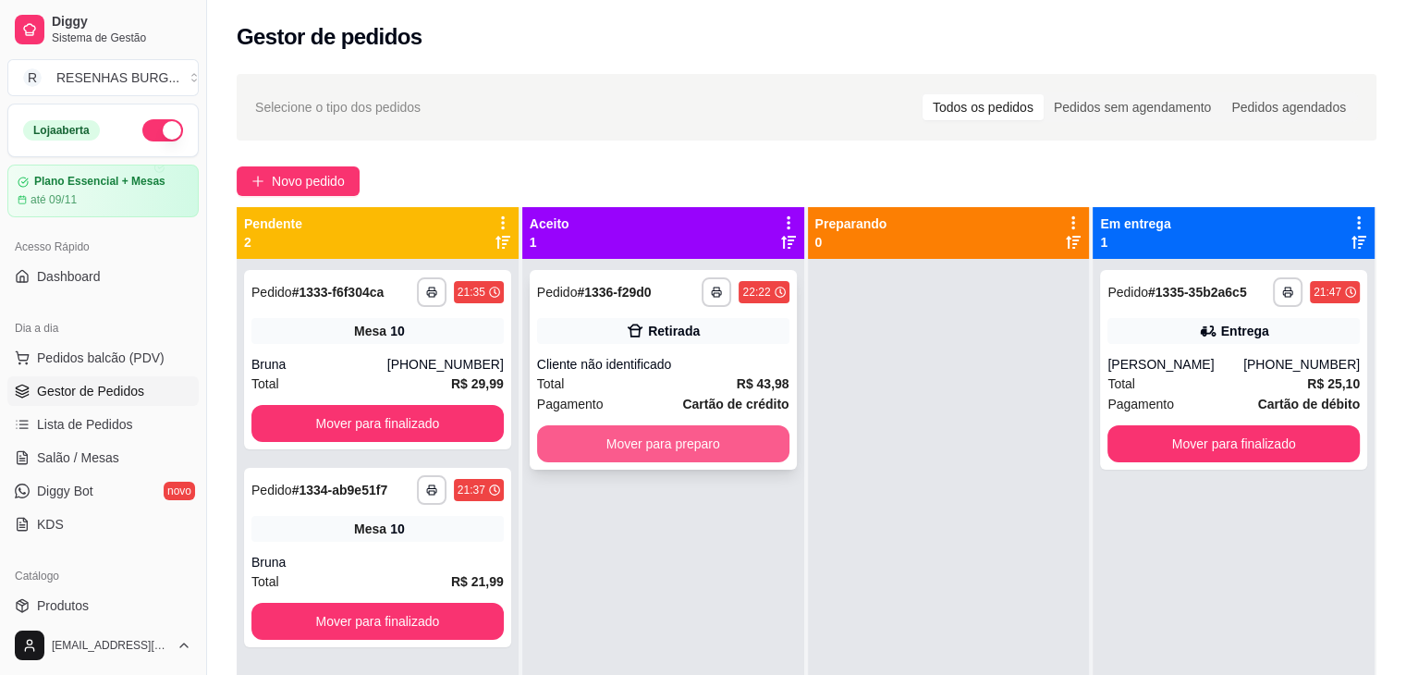
click at [741, 441] on button "Mover para preparo" at bounding box center [663, 443] width 252 height 37
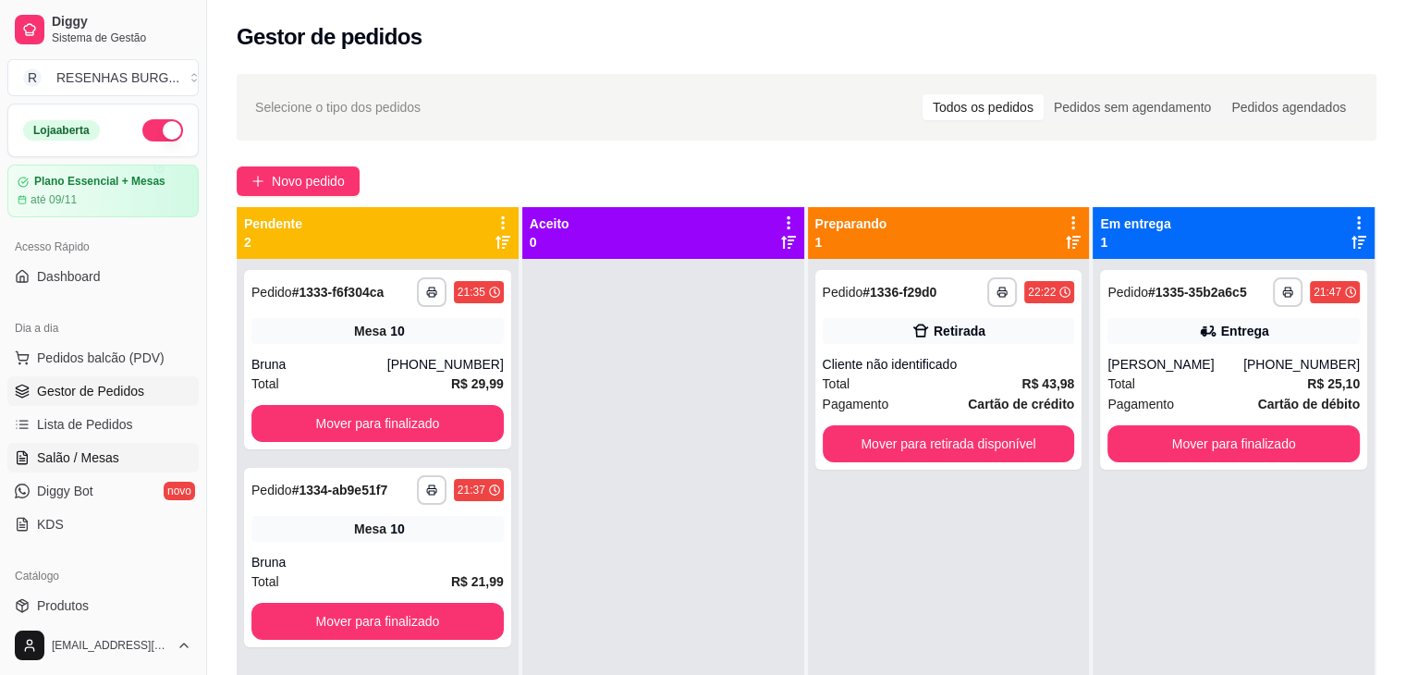
click at [96, 466] on link "Salão / Mesas" at bounding box center [102, 458] width 191 height 30
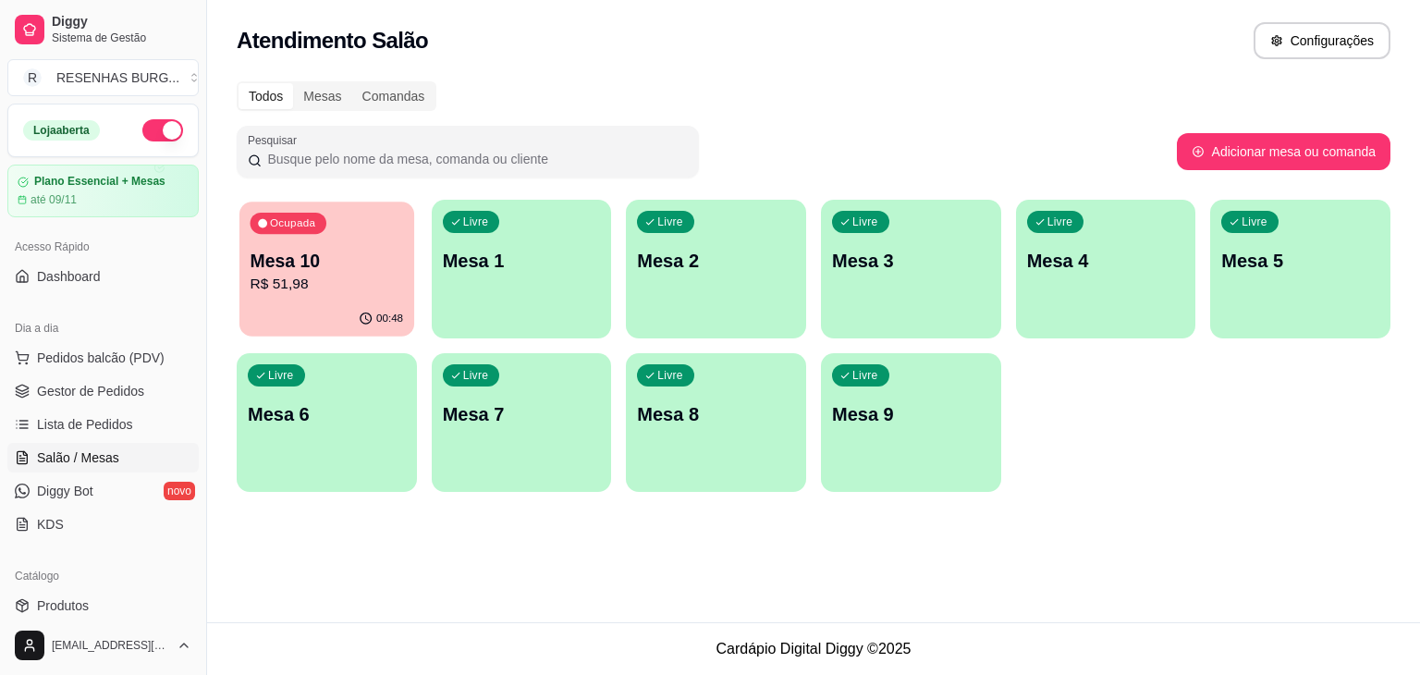
click at [277, 274] on p "R$ 51,98" at bounding box center [326, 284] width 153 height 21
click at [321, 262] on p "Mesa 10" at bounding box center [327, 261] width 158 height 26
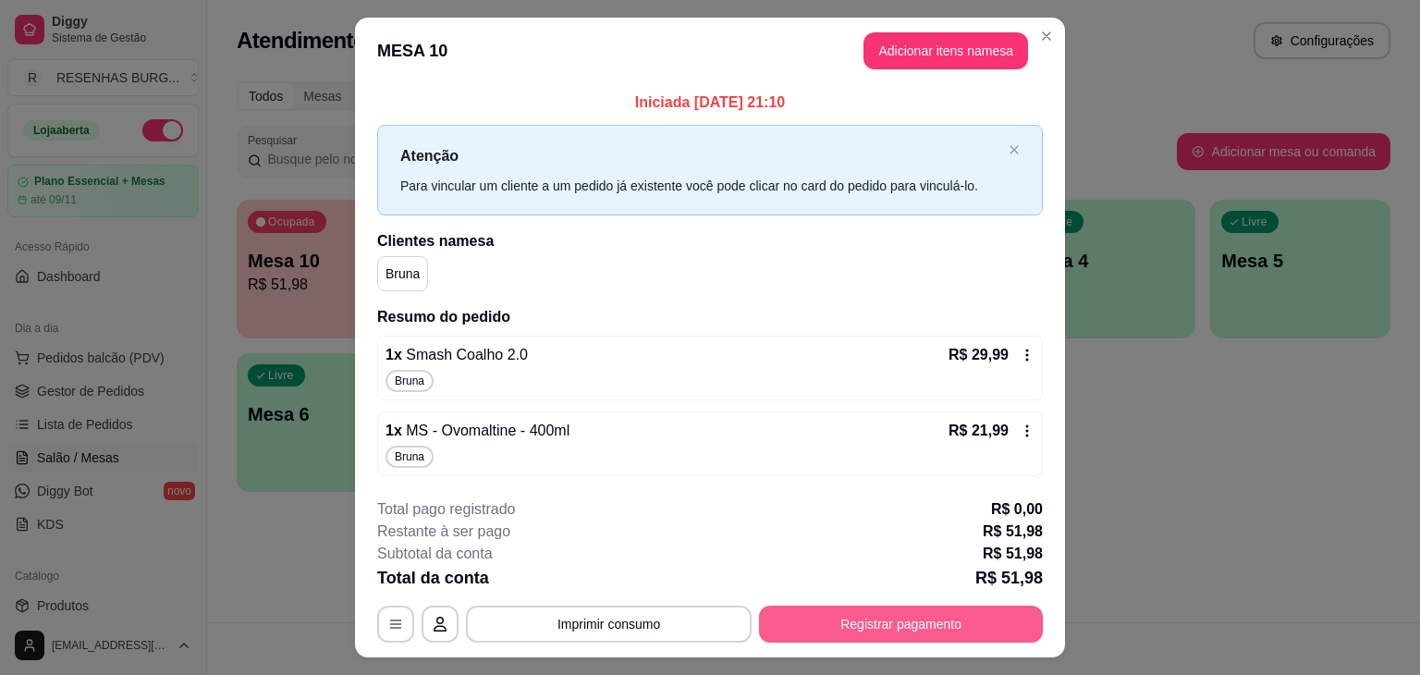
click at [913, 626] on button "Registrar pagamento" at bounding box center [901, 623] width 284 height 37
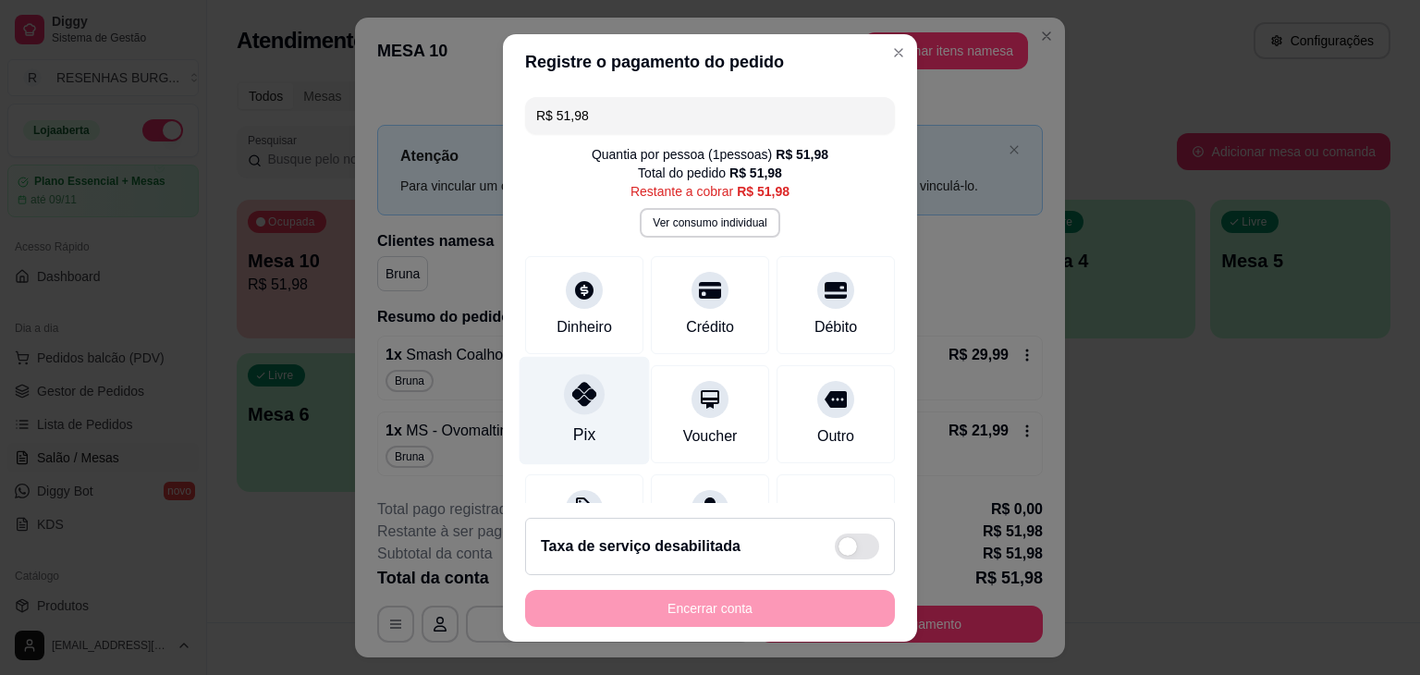
click at [572, 419] on div "Pix" at bounding box center [584, 410] width 130 height 108
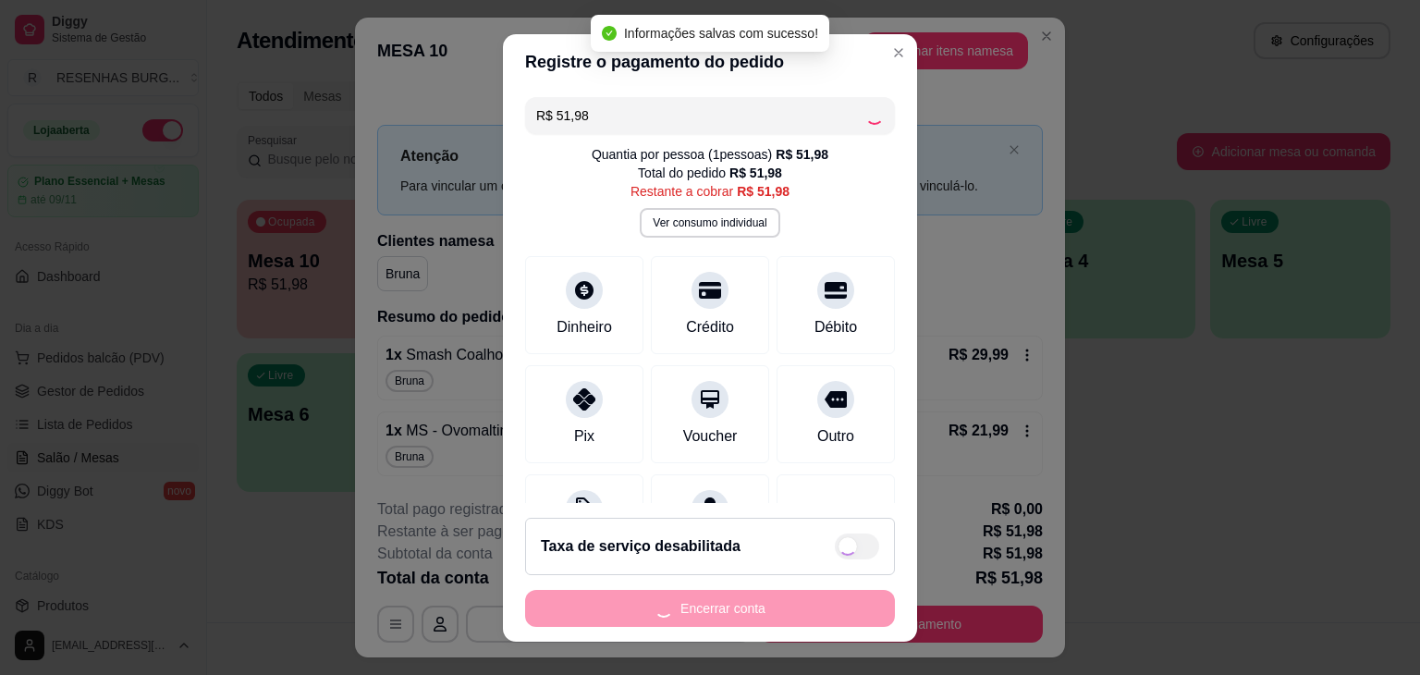
type input "R$ 0,00"
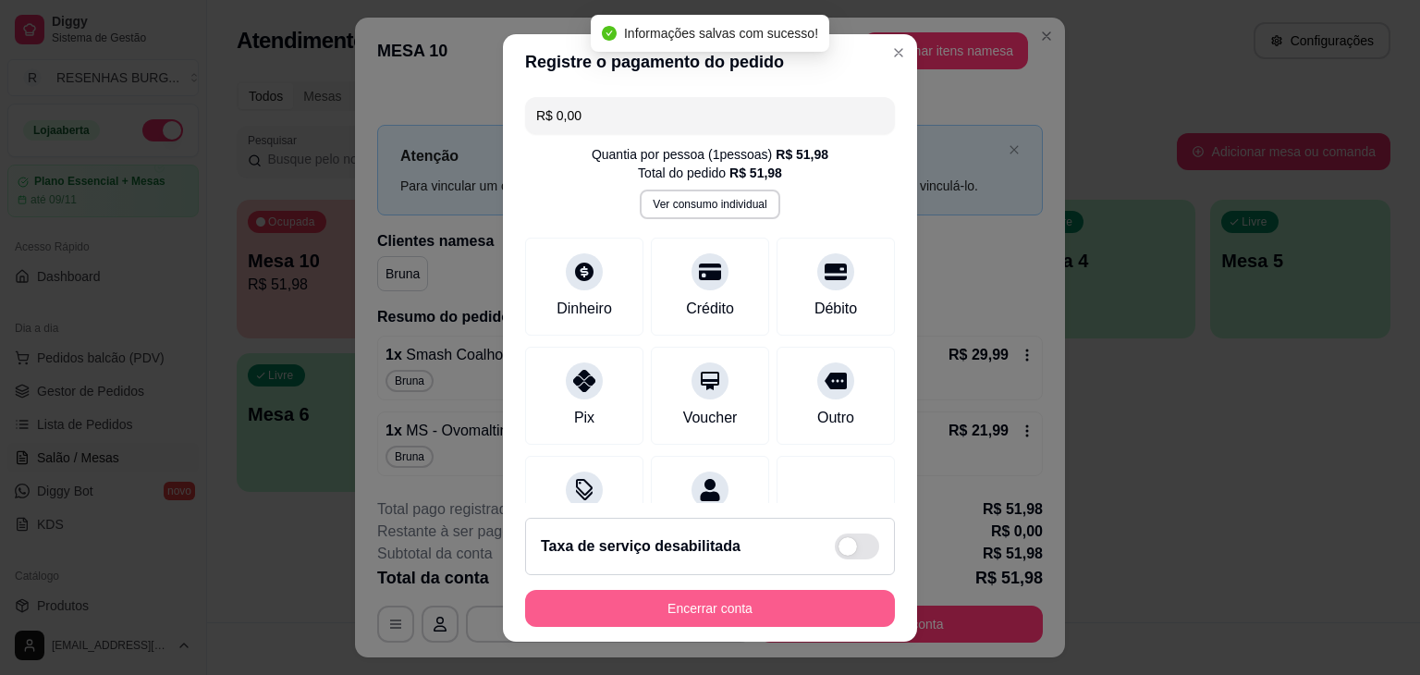
click at [808, 590] on button "Encerrar conta" at bounding box center [710, 608] width 370 height 37
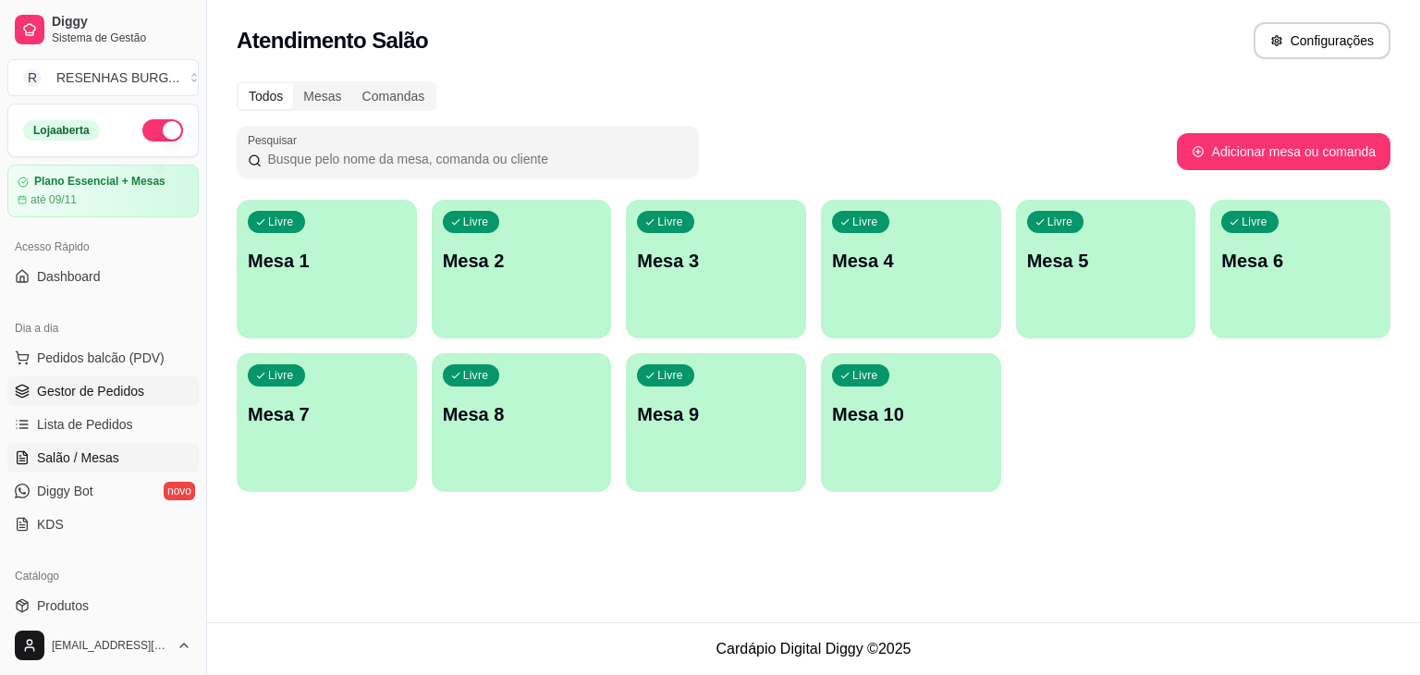
click at [127, 385] on span "Gestor de Pedidos" at bounding box center [90, 391] width 107 height 18
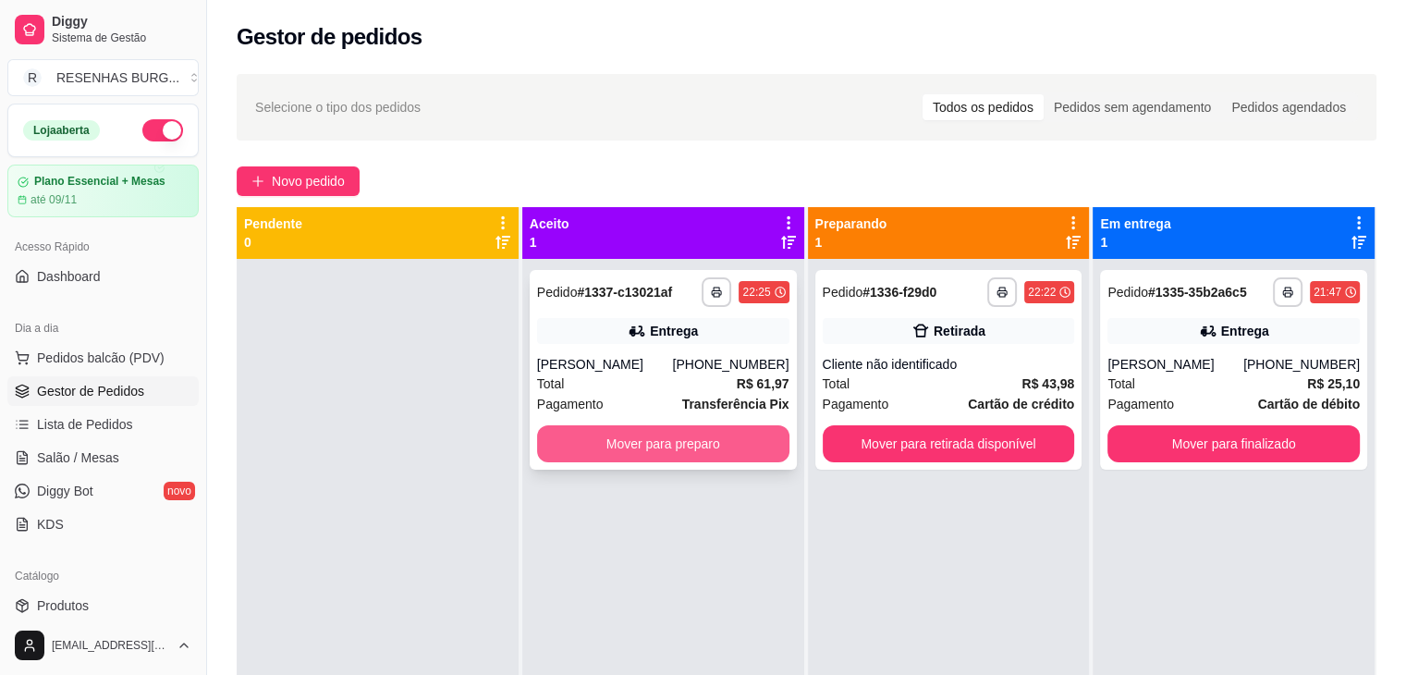
click at [605, 435] on button "Mover para preparo" at bounding box center [663, 443] width 252 height 37
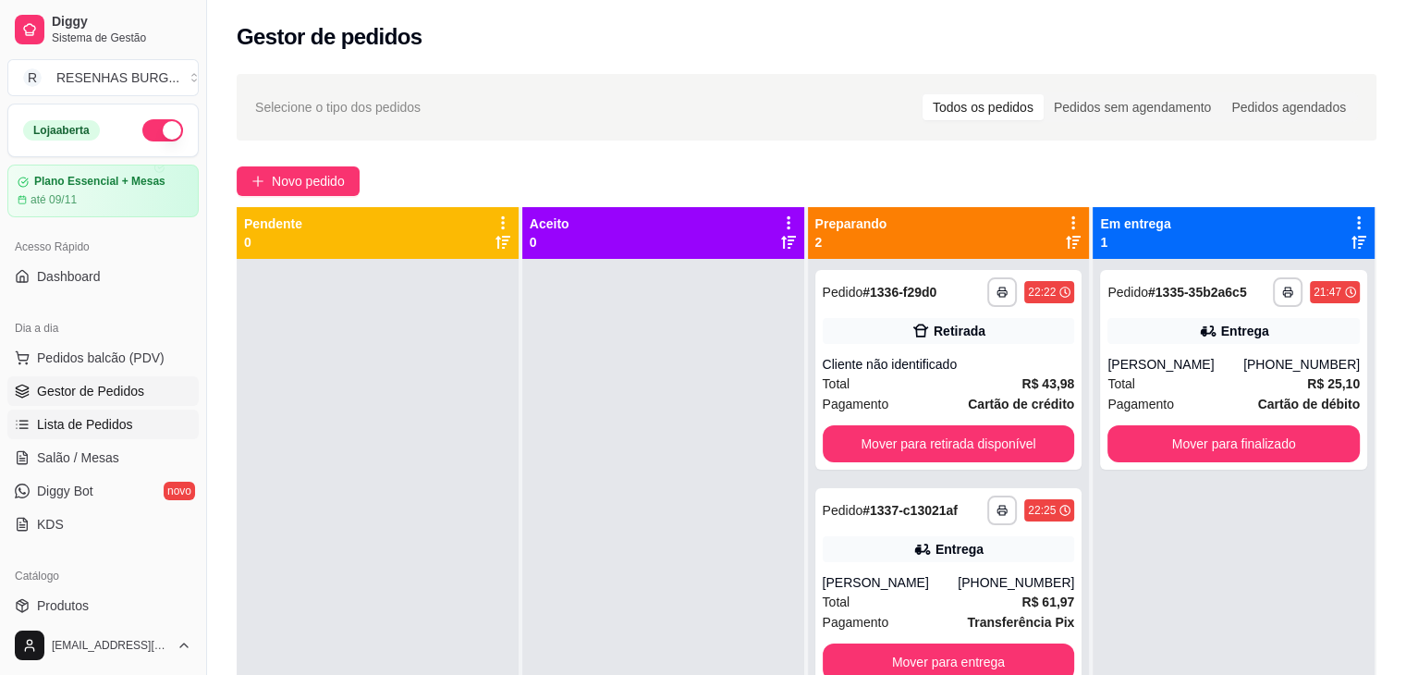
click at [103, 418] on span "Lista de Pedidos" at bounding box center [85, 424] width 96 height 18
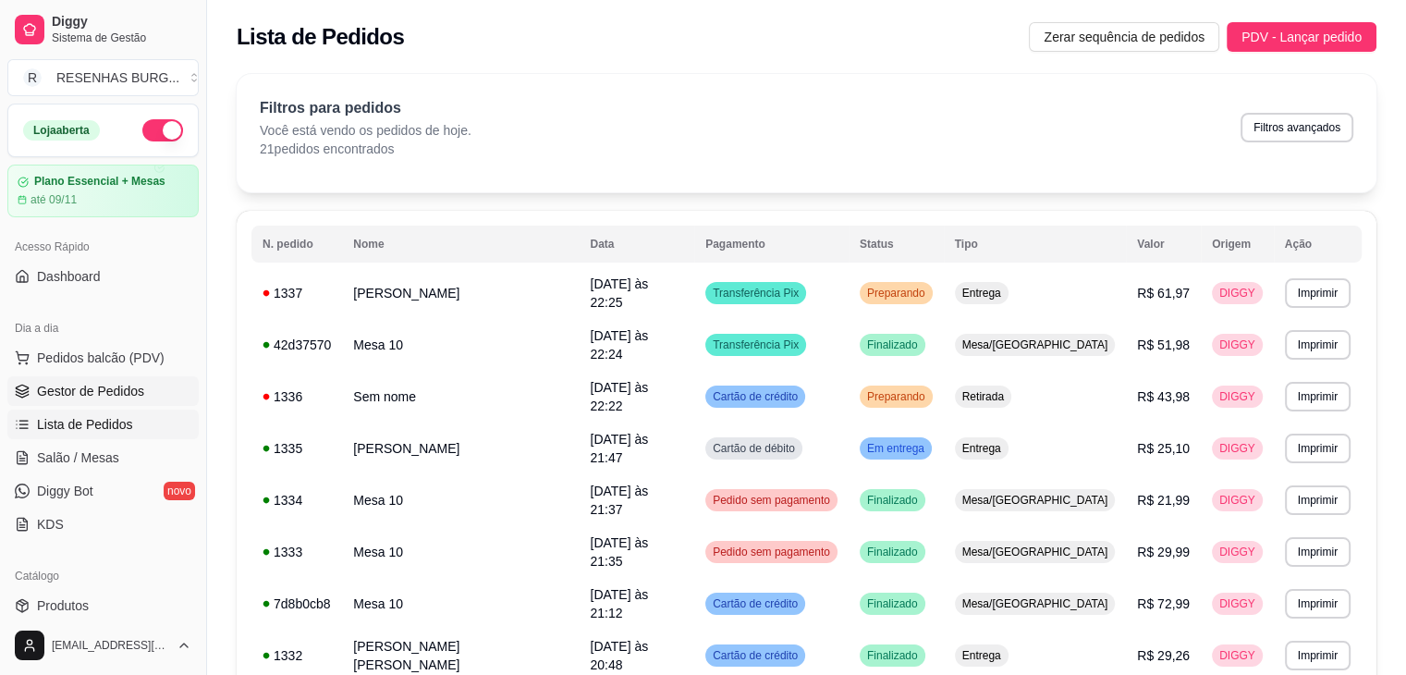
click at [133, 388] on span "Gestor de Pedidos" at bounding box center [90, 391] width 107 height 18
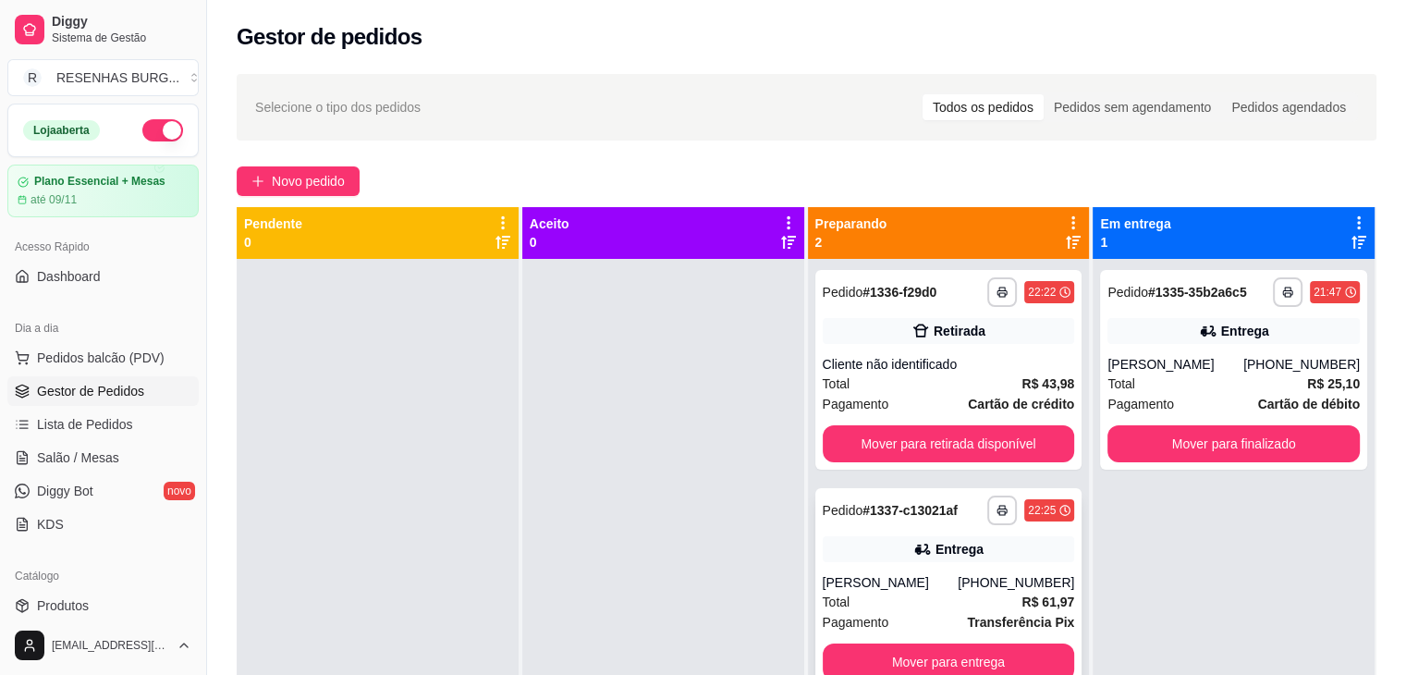
click at [935, 552] on div "Entrega" at bounding box center [959, 549] width 48 height 18
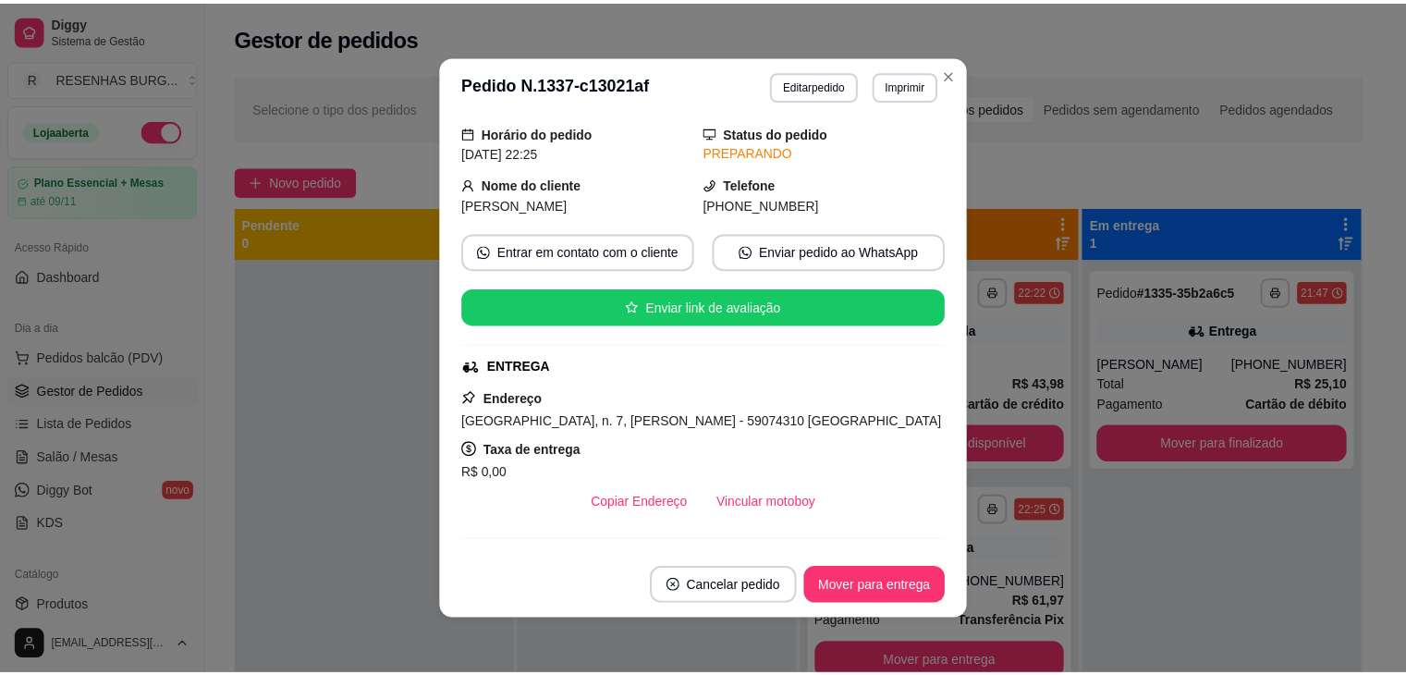
scroll to position [185, 0]
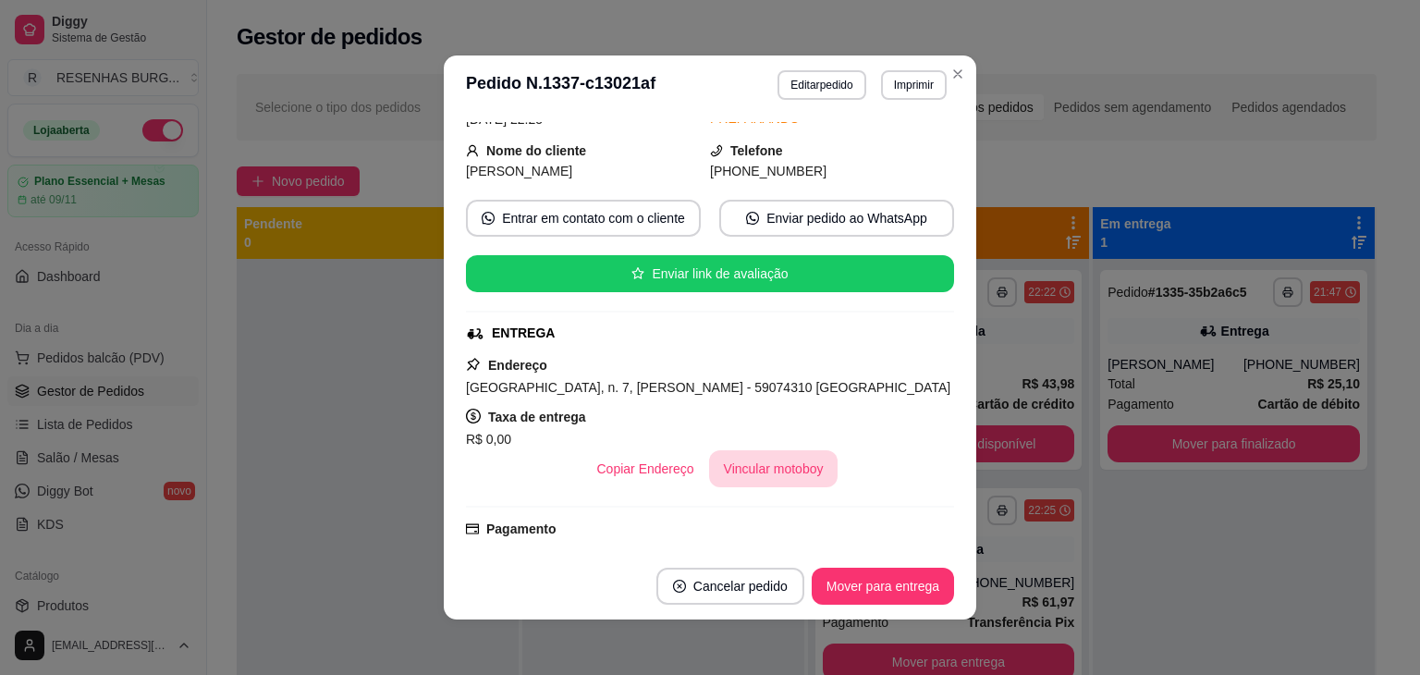
click at [730, 452] on button "Vincular motoboy" at bounding box center [773, 468] width 129 height 37
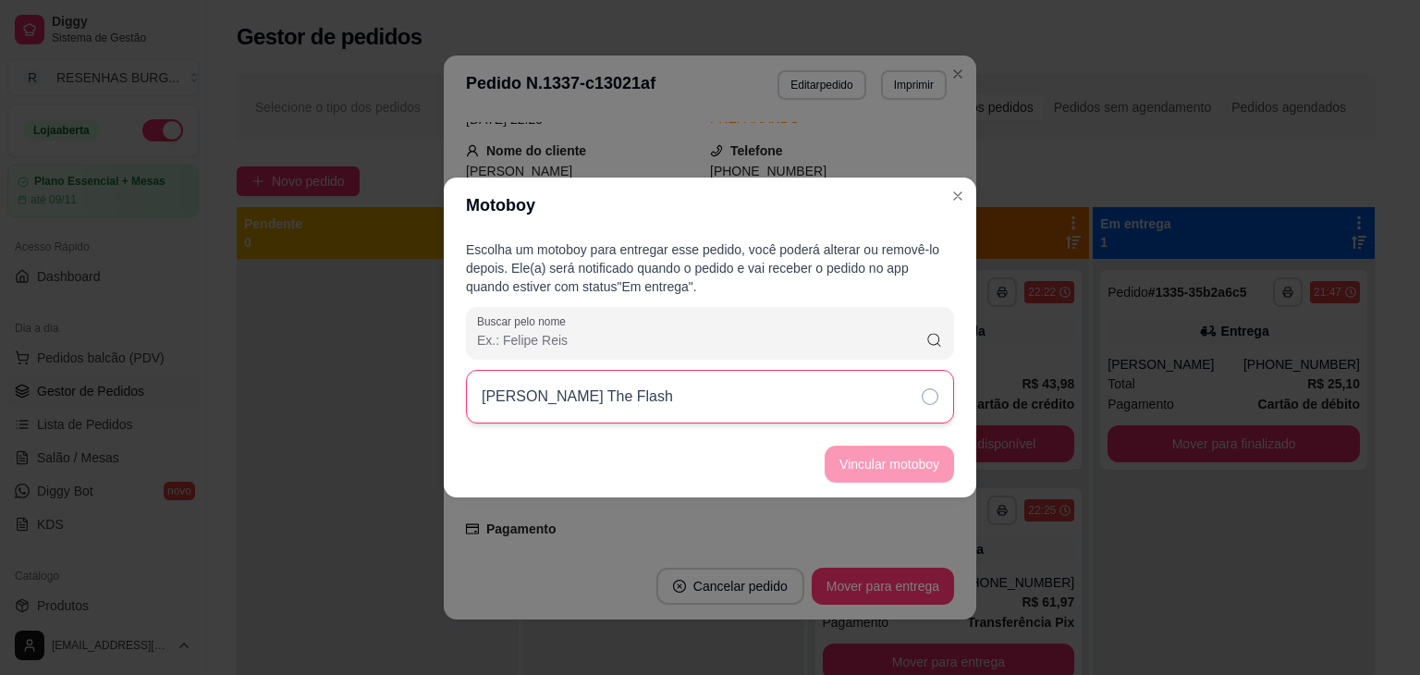
click at [878, 404] on div "[PERSON_NAME] The Flash" at bounding box center [710, 397] width 488 height 54
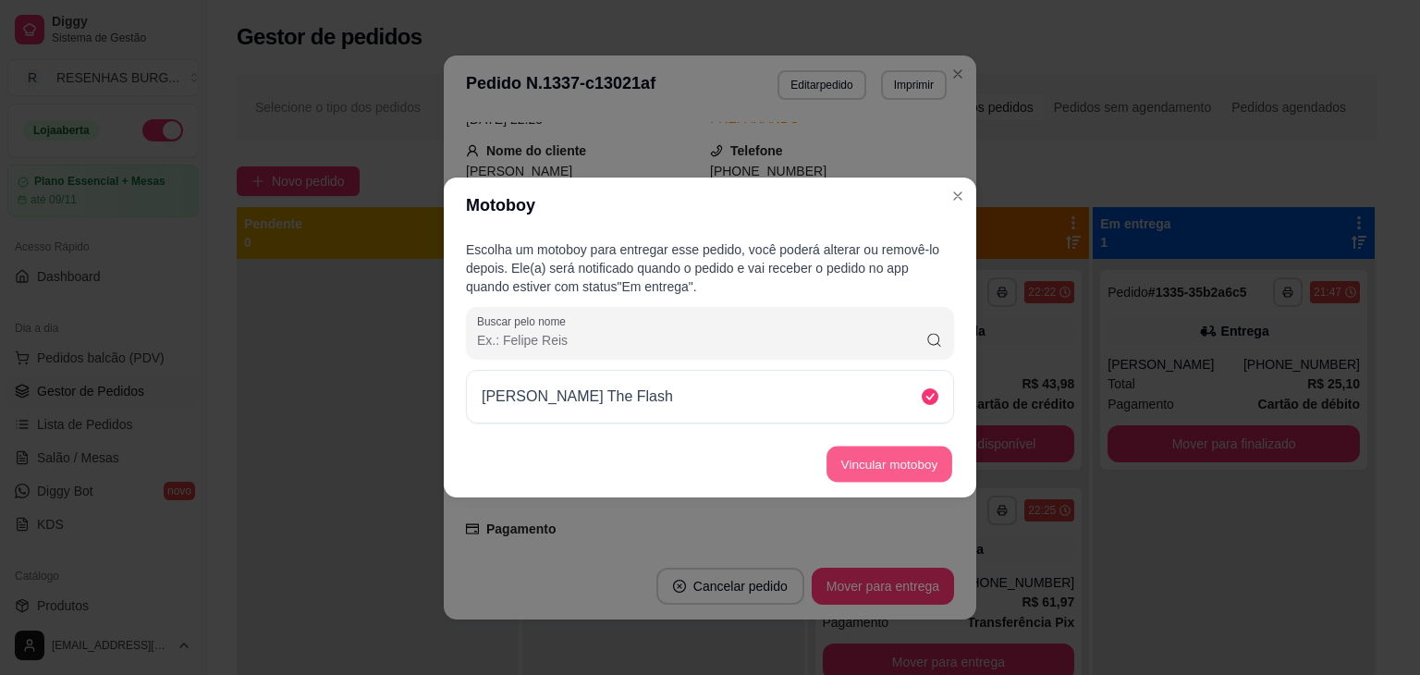
click at [889, 448] on button "Vincular motoboy" at bounding box center [889, 464] width 126 height 36
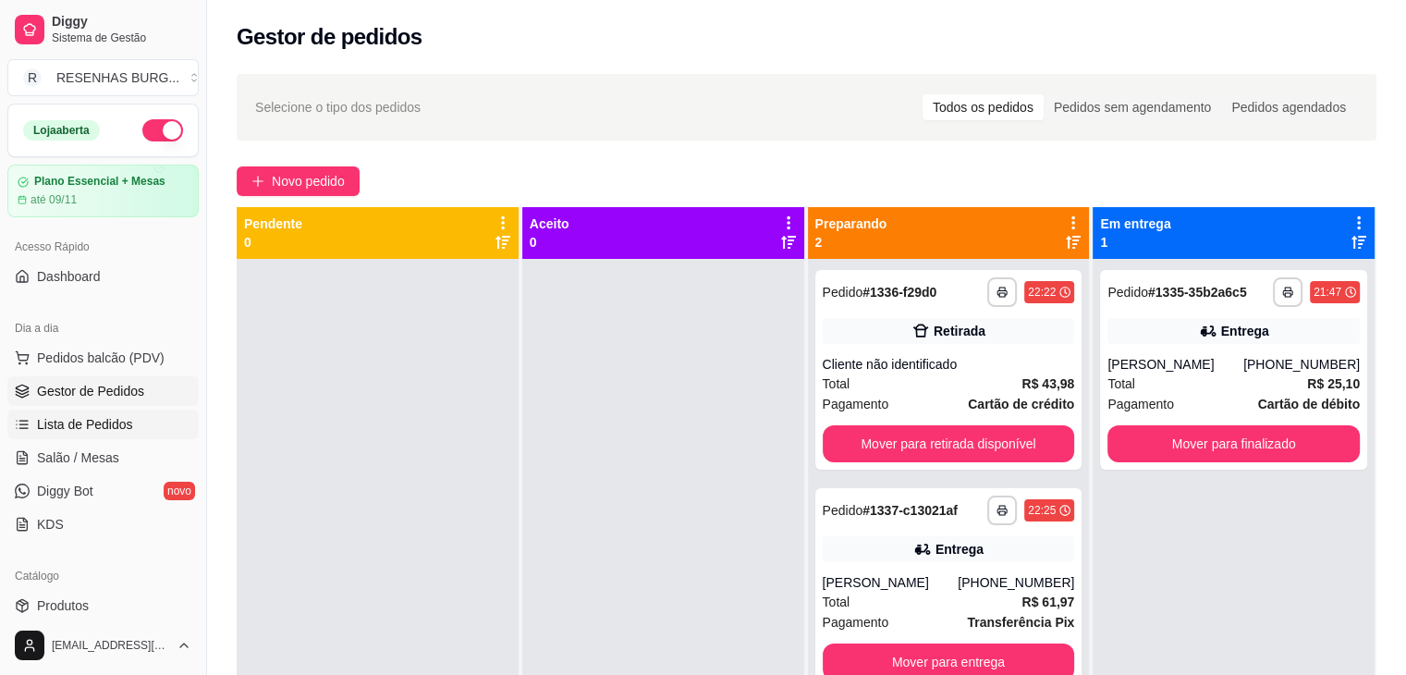
click at [108, 424] on span "Lista de Pedidos" at bounding box center [85, 424] width 96 height 18
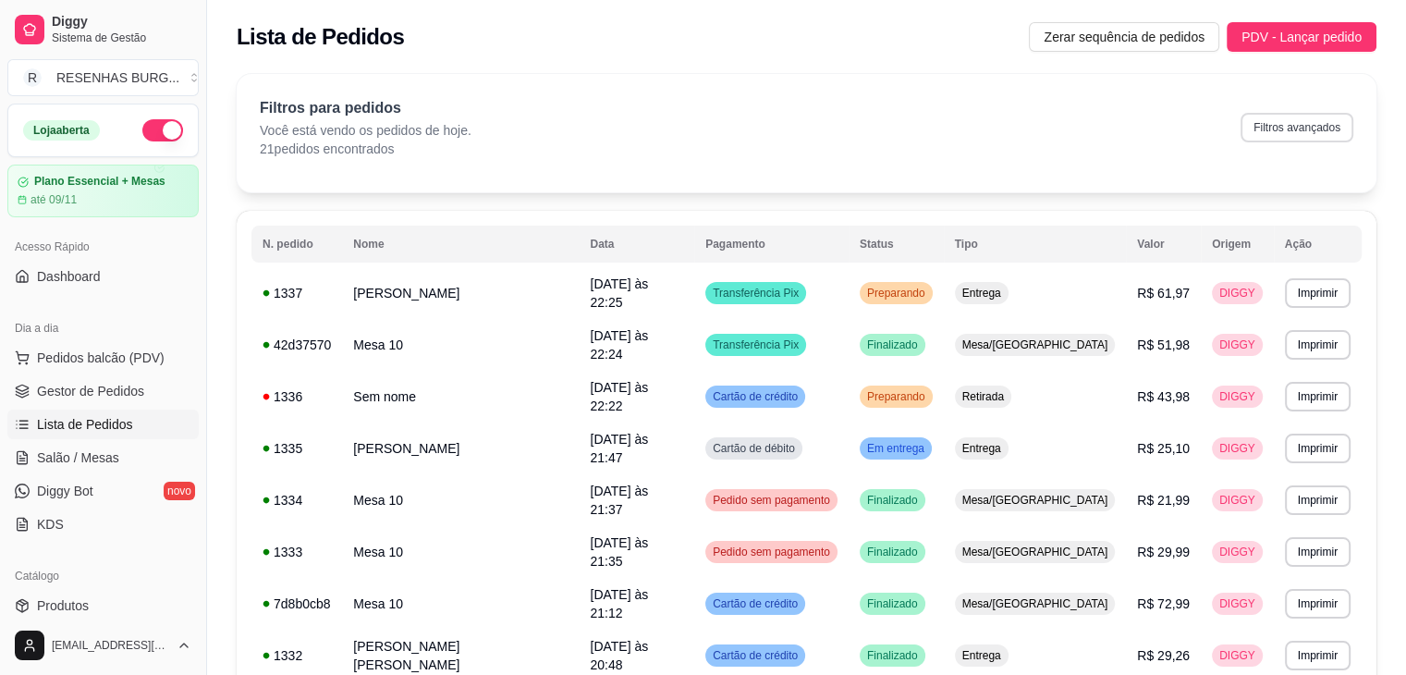
click at [1299, 139] on button "Filtros avançados" at bounding box center [1296, 128] width 113 height 30
select select "0"
click at [162, 128] on button "button" at bounding box center [162, 130] width 41 height 22
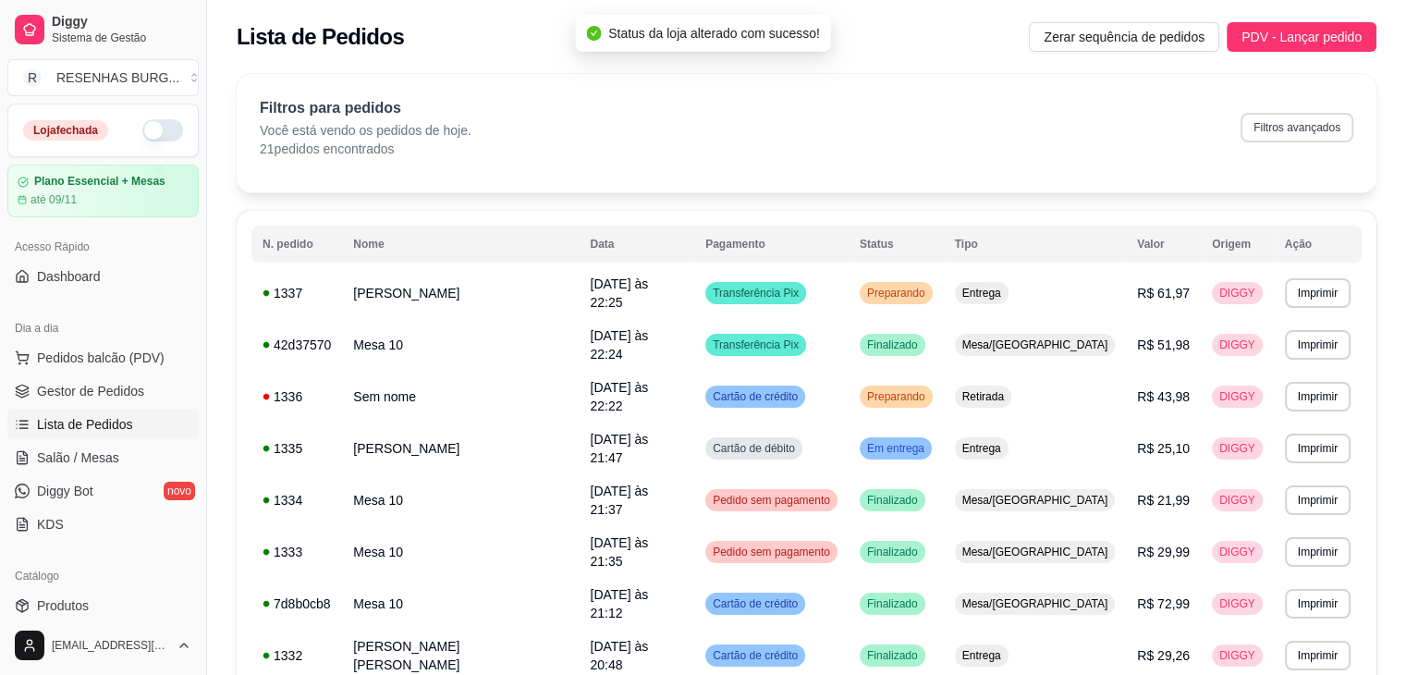
click at [1268, 119] on button "Filtros avançados" at bounding box center [1296, 128] width 113 height 30
select select "0"
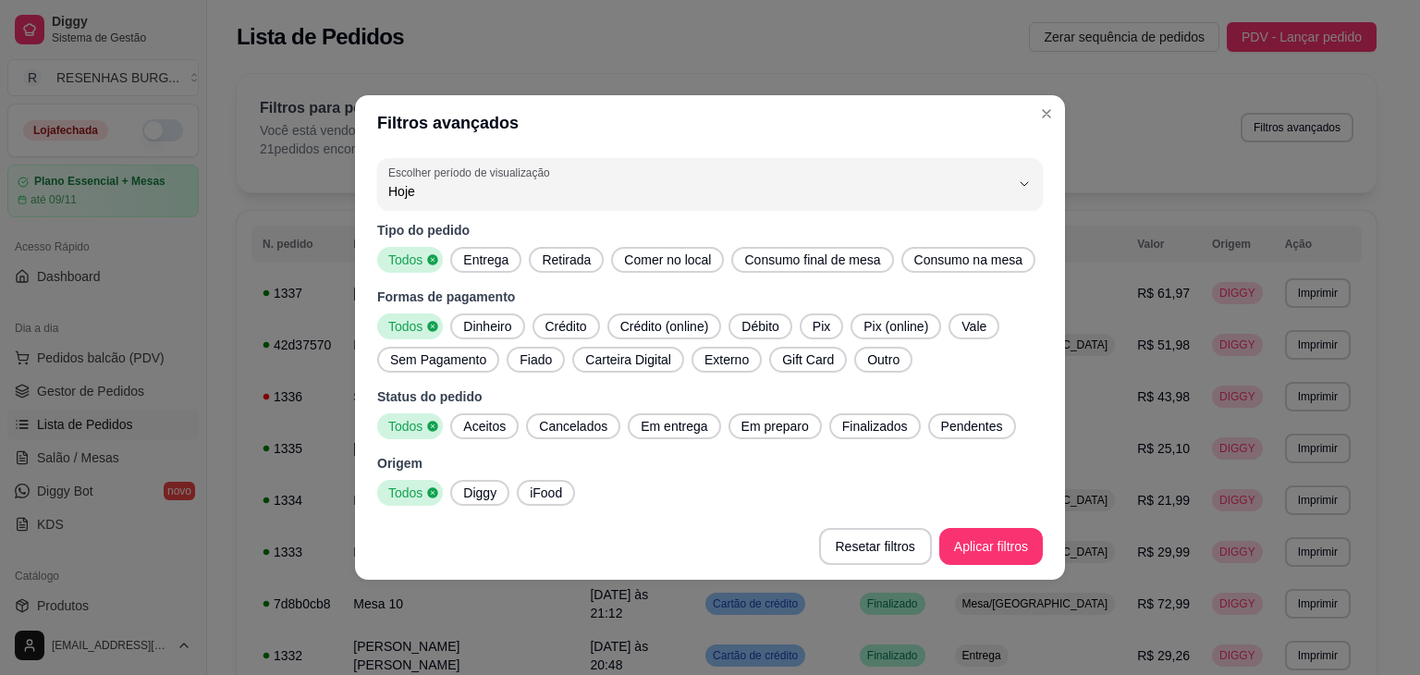
click at [497, 262] on span "Entrega" at bounding box center [486, 259] width 60 height 18
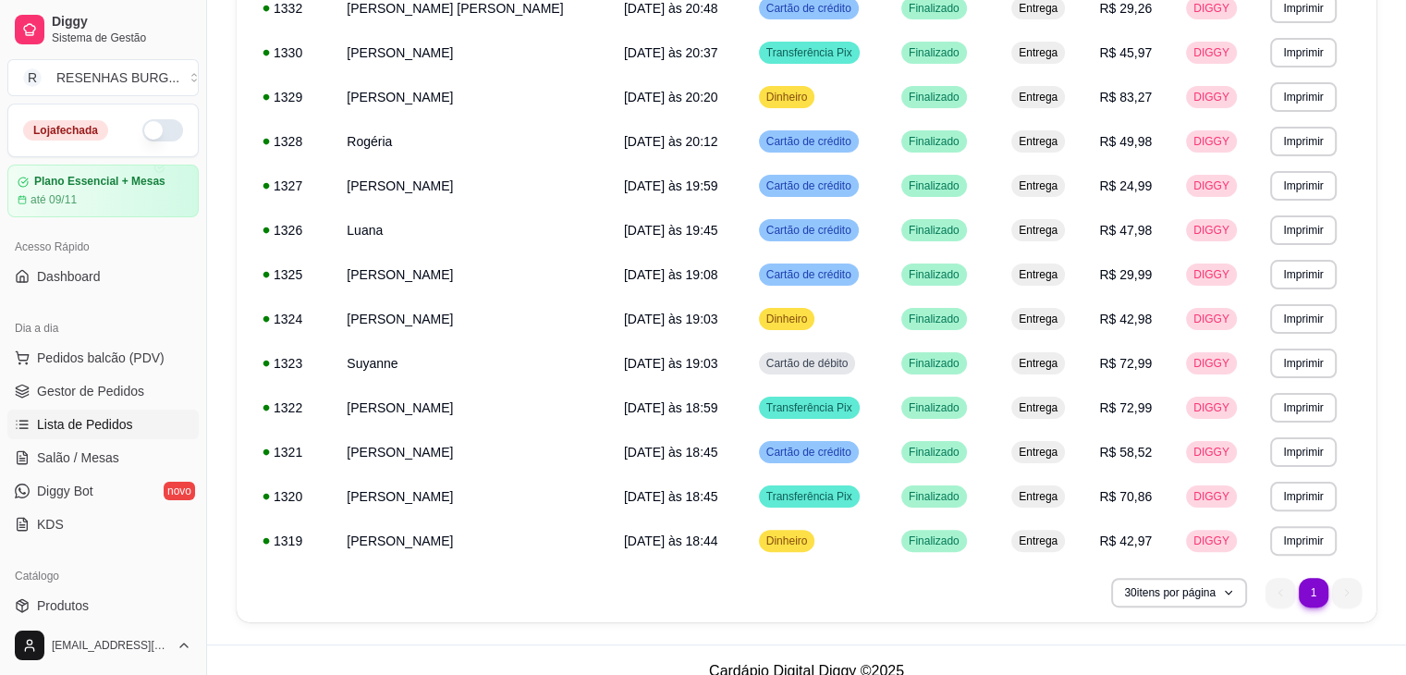
scroll to position [392, 0]
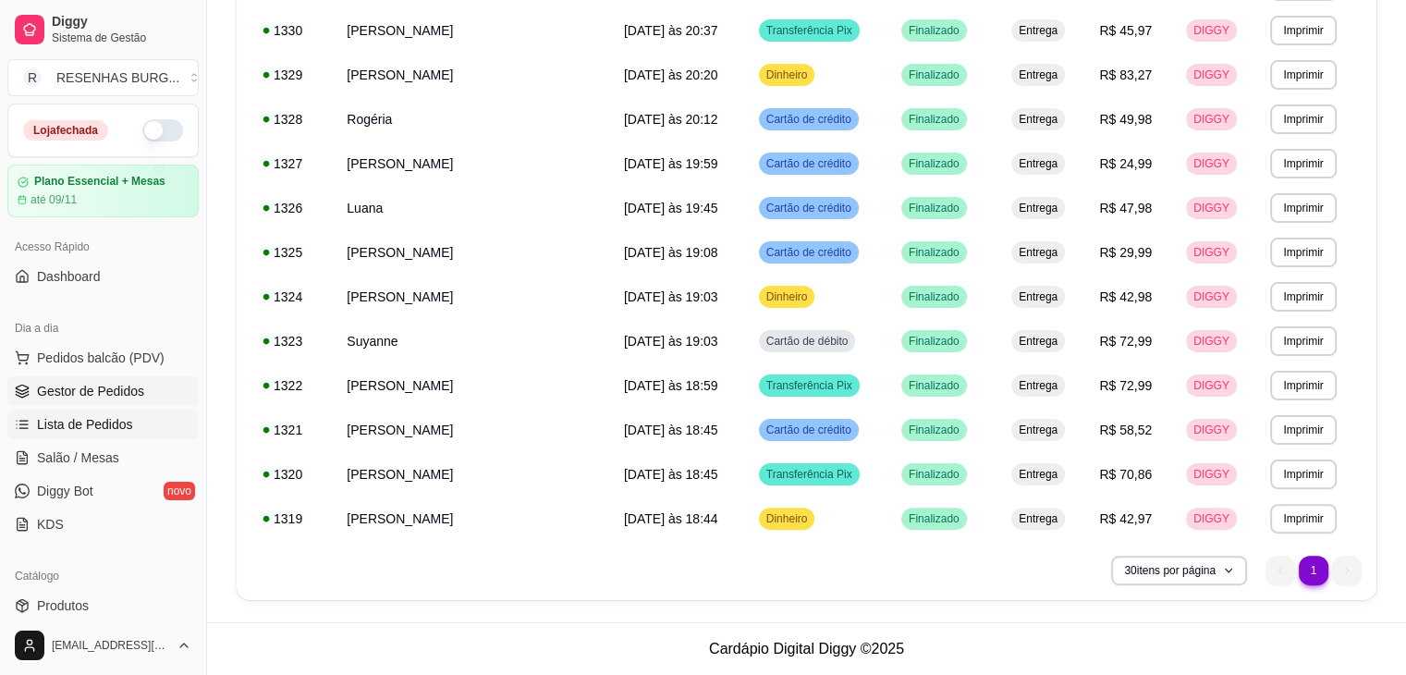
click at [122, 389] on span "Gestor de Pedidos" at bounding box center [90, 391] width 107 height 18
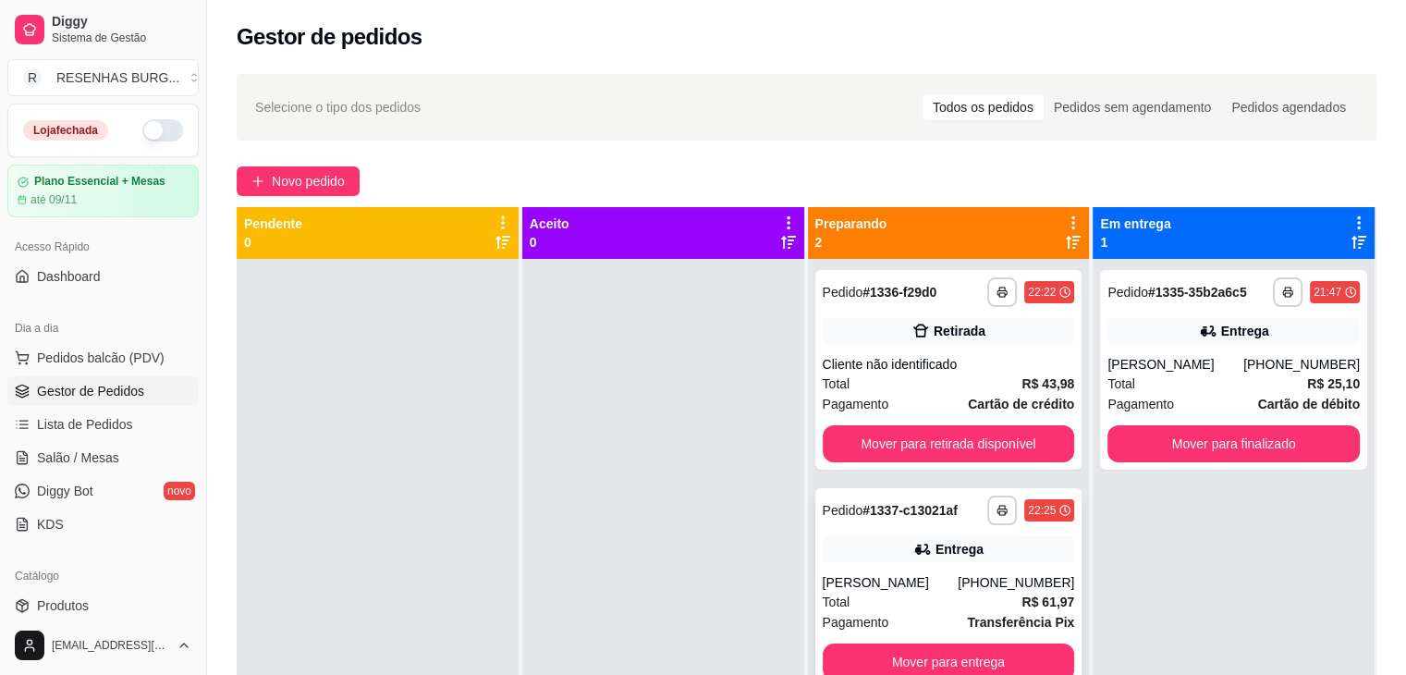
click at [935, 591] on div "[PERSON_NAME]" at bounding box center [891, 582] width 136 height 18
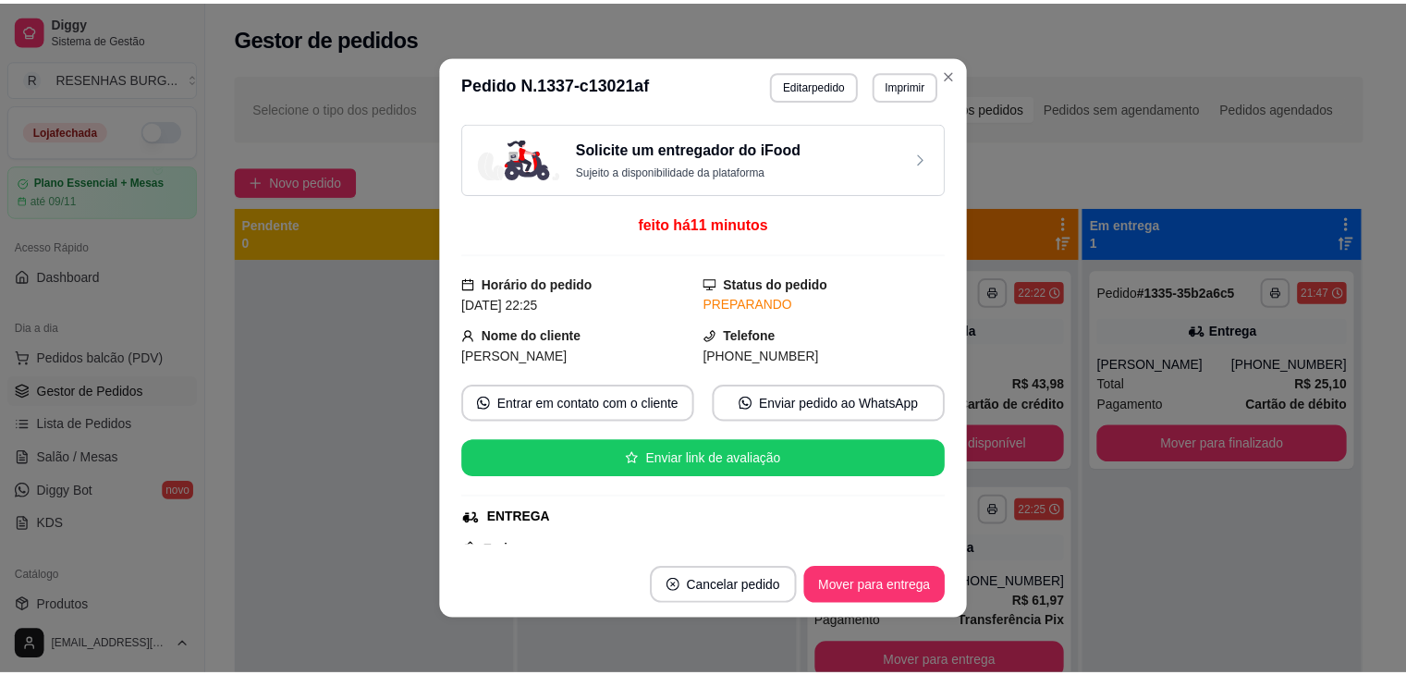
scroll to position [185, 0]
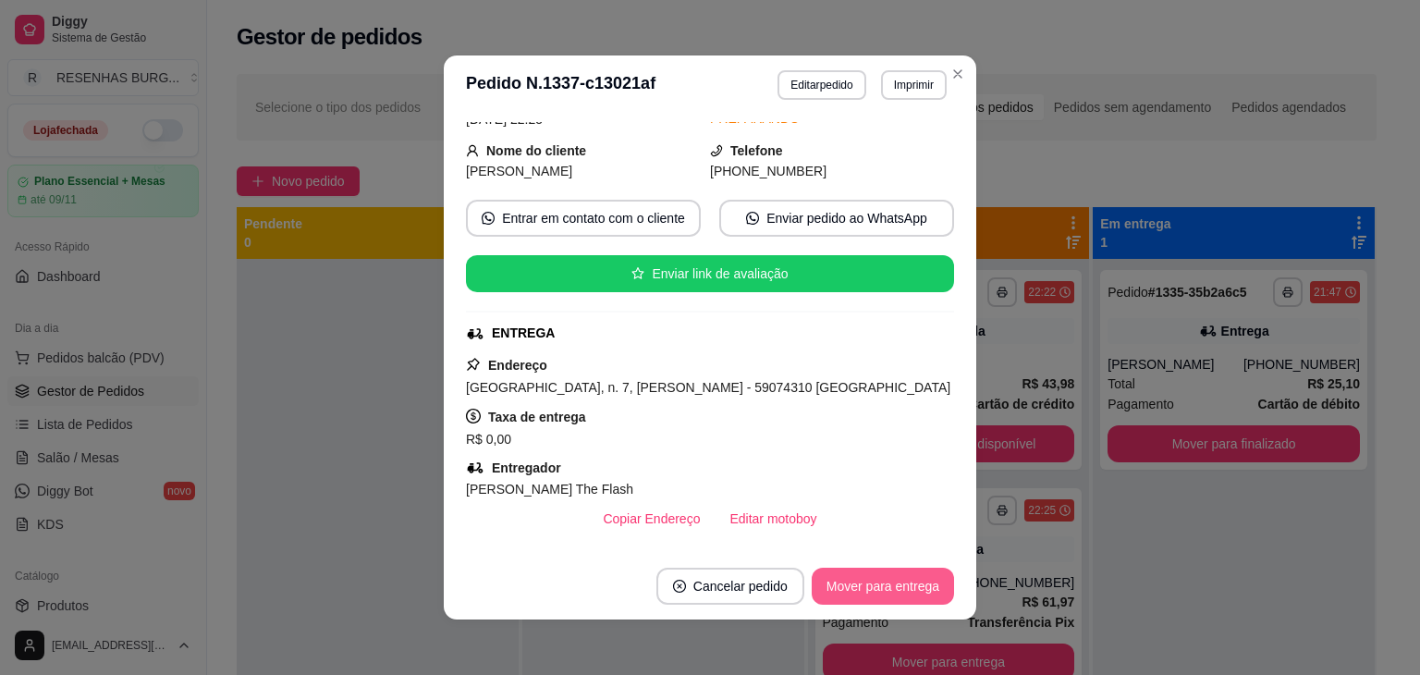
click at [880, 586] on button "Mover para entrega" at bounding box center [882, 585] width 142 height 37
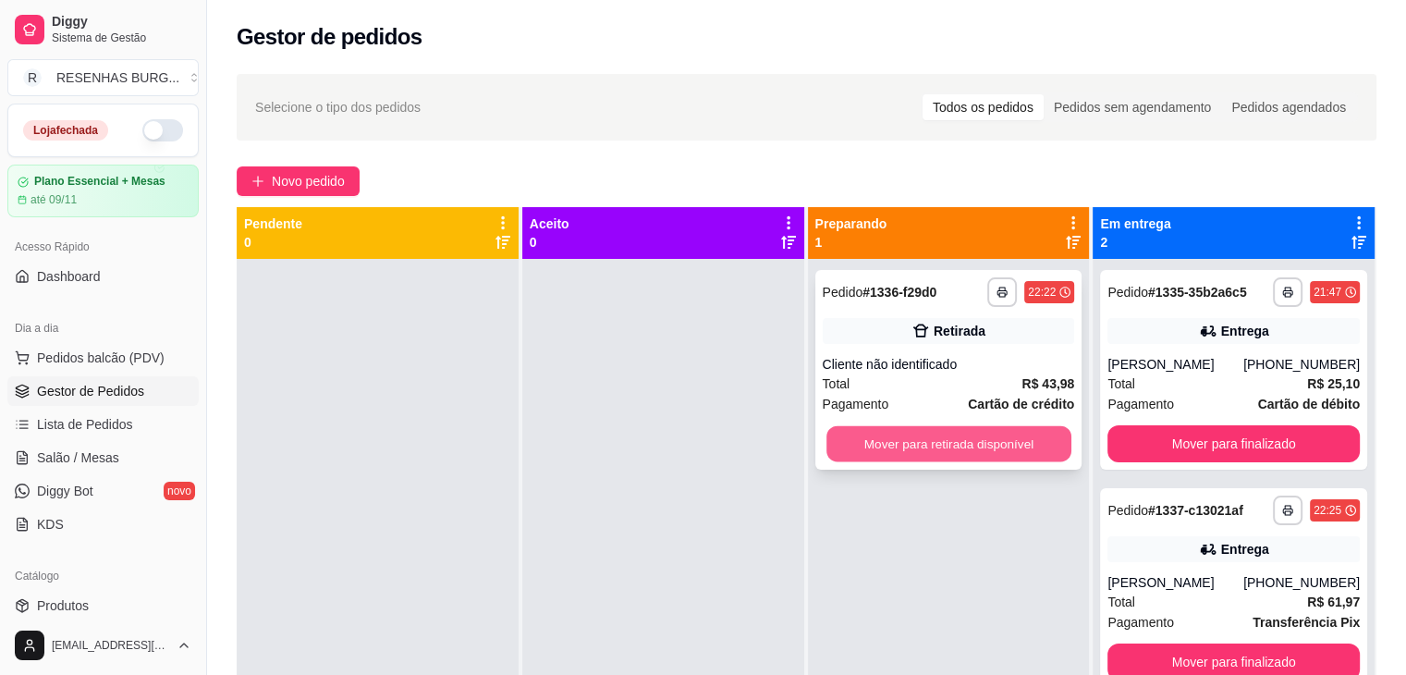
click at [887, 448] on button "Mover para retirada disponível" at bounding box center [948, 444] width 245 height 36
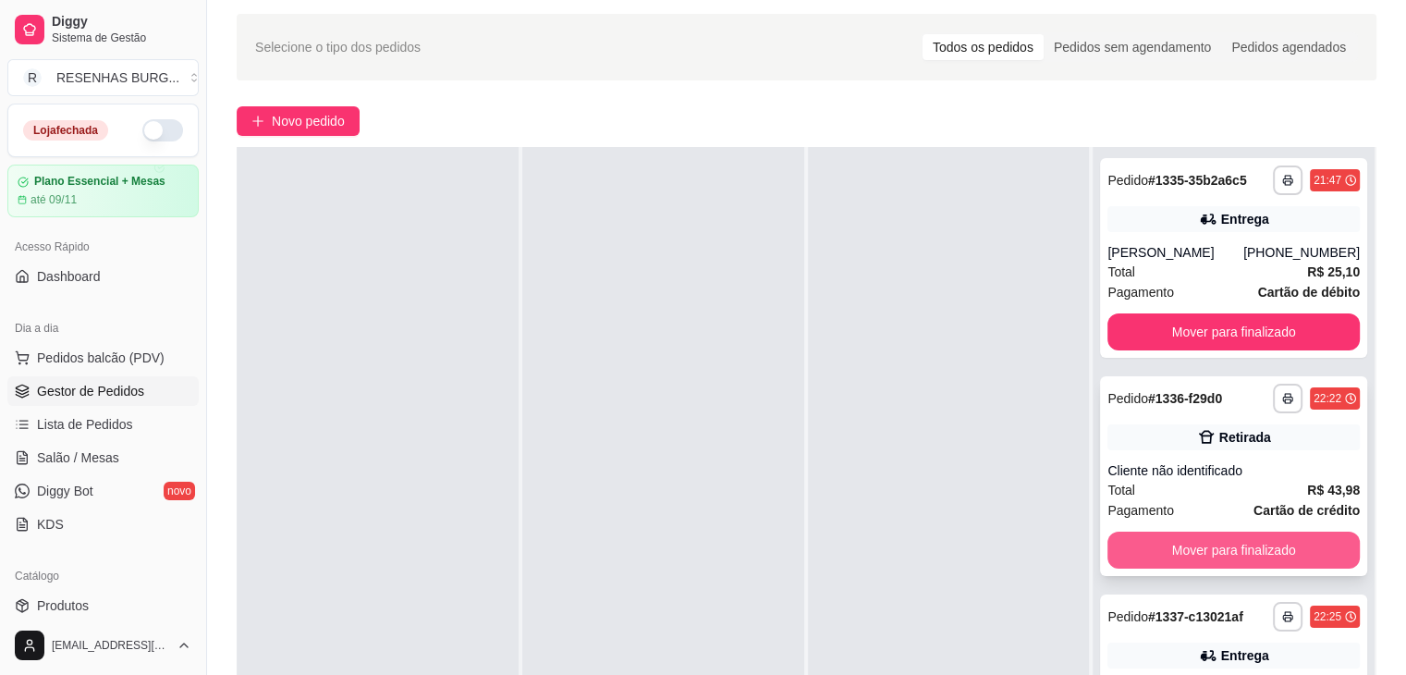
scroll to position [92, 0]
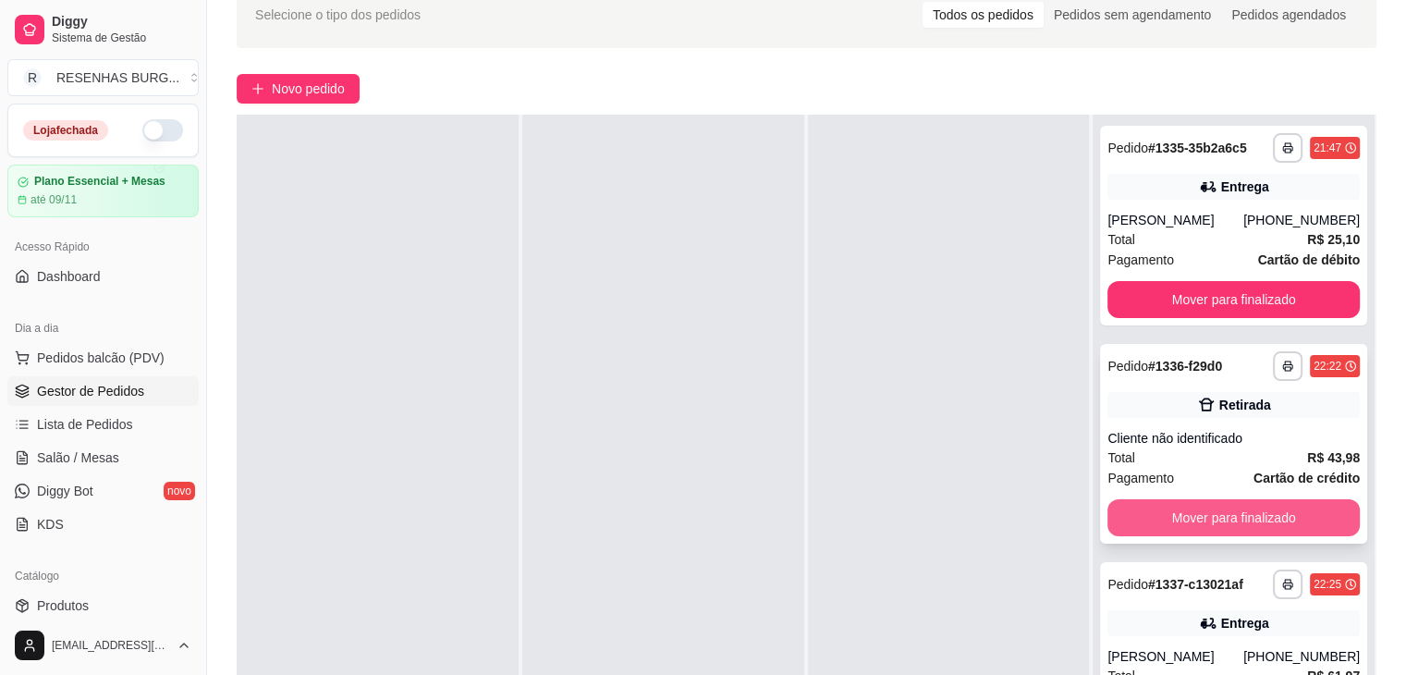
click at [1188, 519] on button "Mover para finalizado" at bounding box center [1233, 517] width 252 height 37
